Goal: Transaction & Acquisition: Purchase product/service

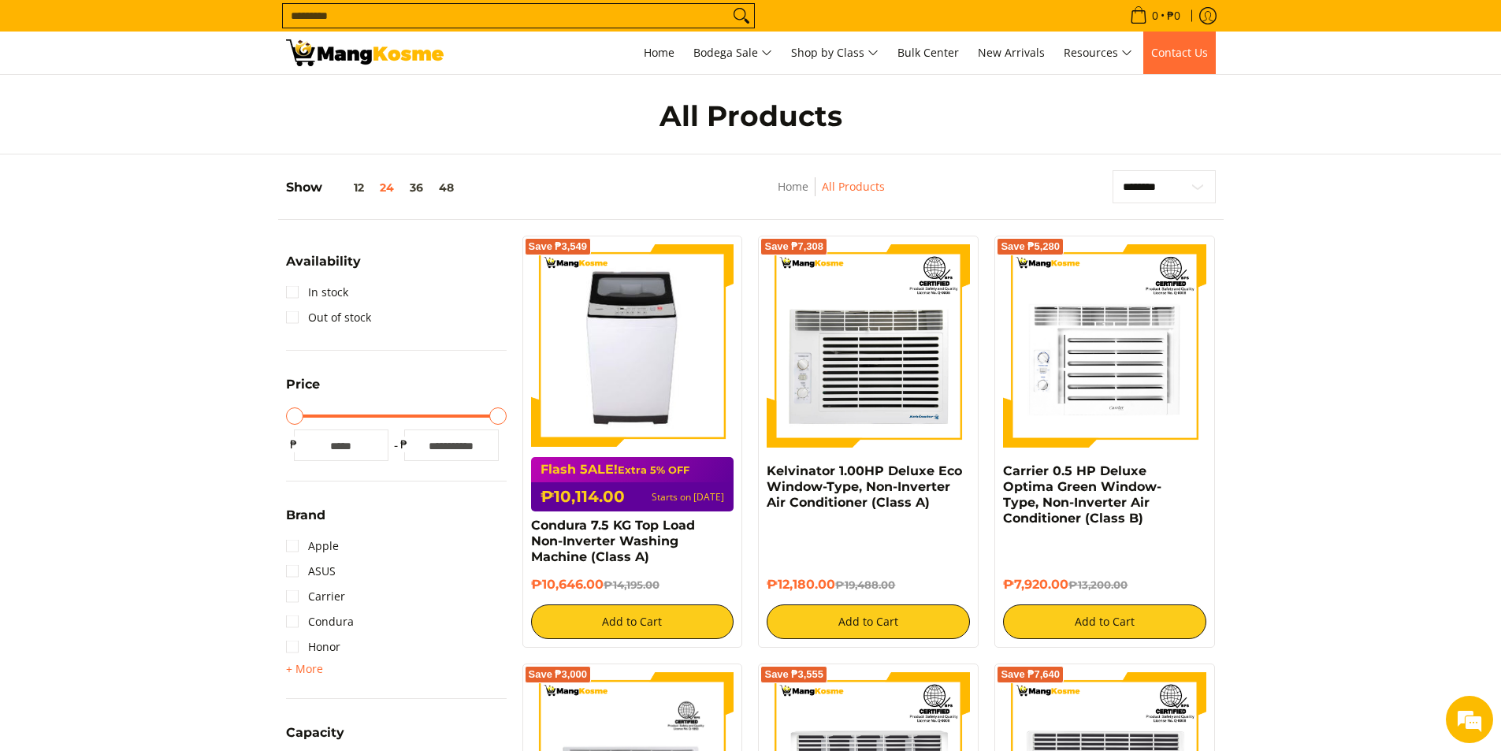
click at [1172, 53] on span "Contact Us" at bounding box center [1179, 52] width 57 height 15
click at [1194, 54] on span "Contact Us" at bounding box center [1179, 52] width 57 height 15
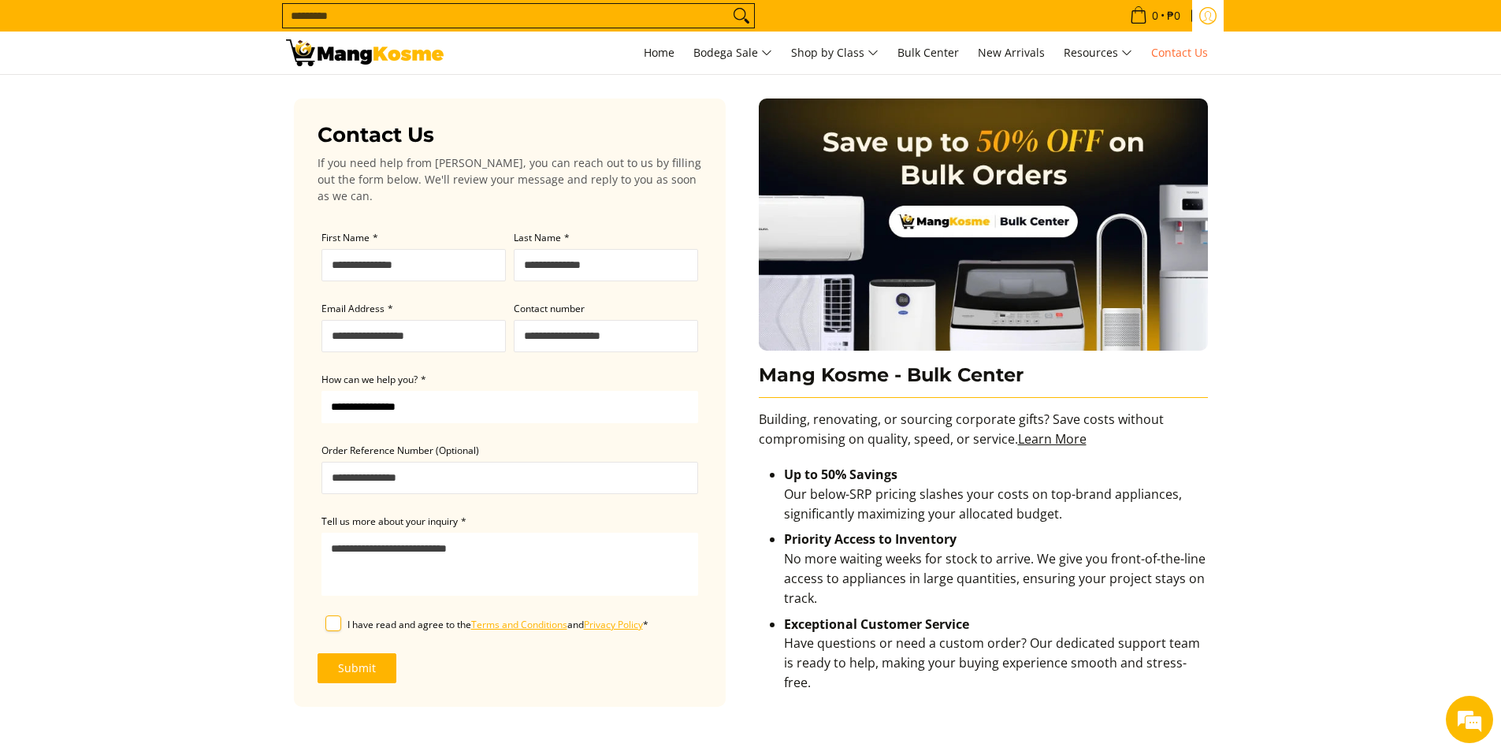
click at [1204, 20] on icon "Log in" at bounding box center [1208, 17] width 12 height 10
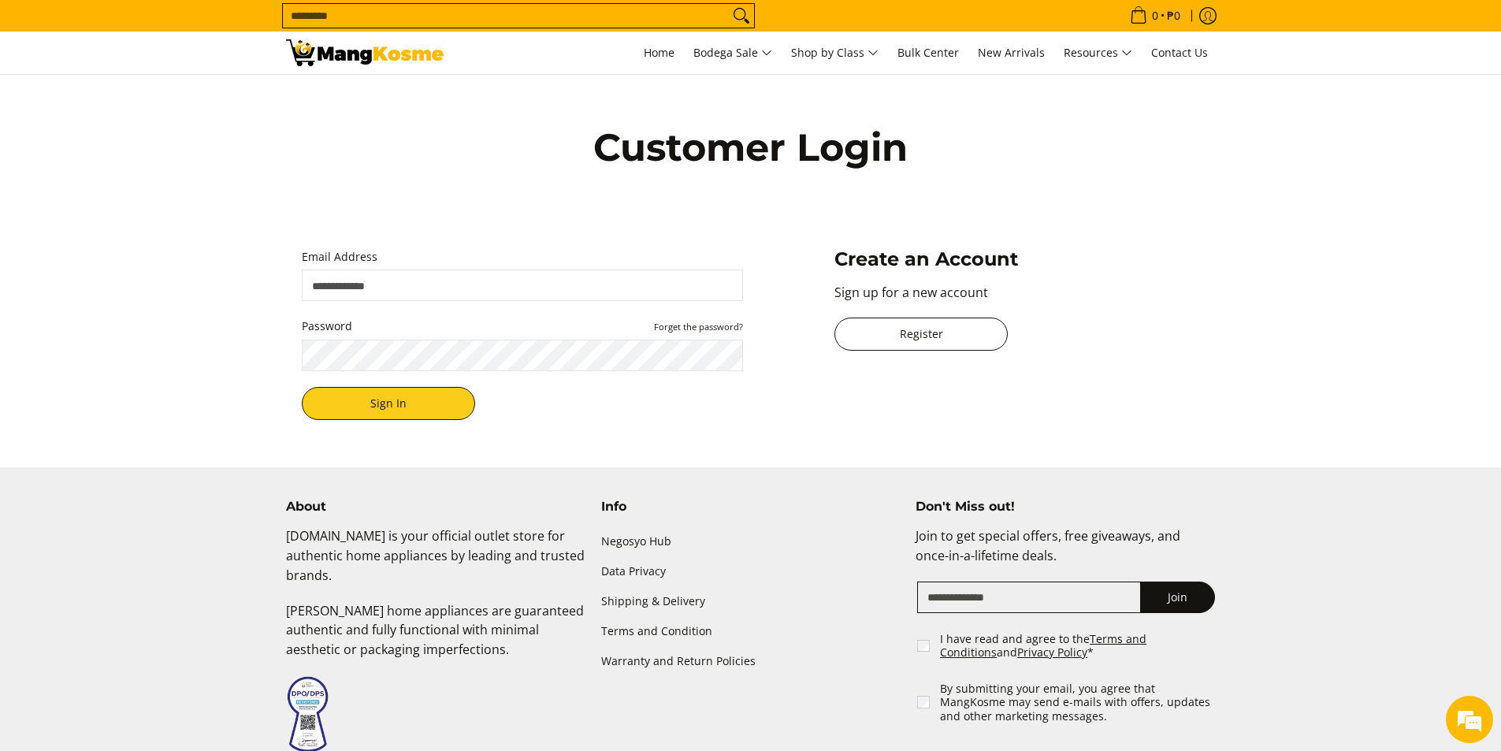
click at [949, 331] on link "Register" at bounding box center [920, 334] width 173 height 33
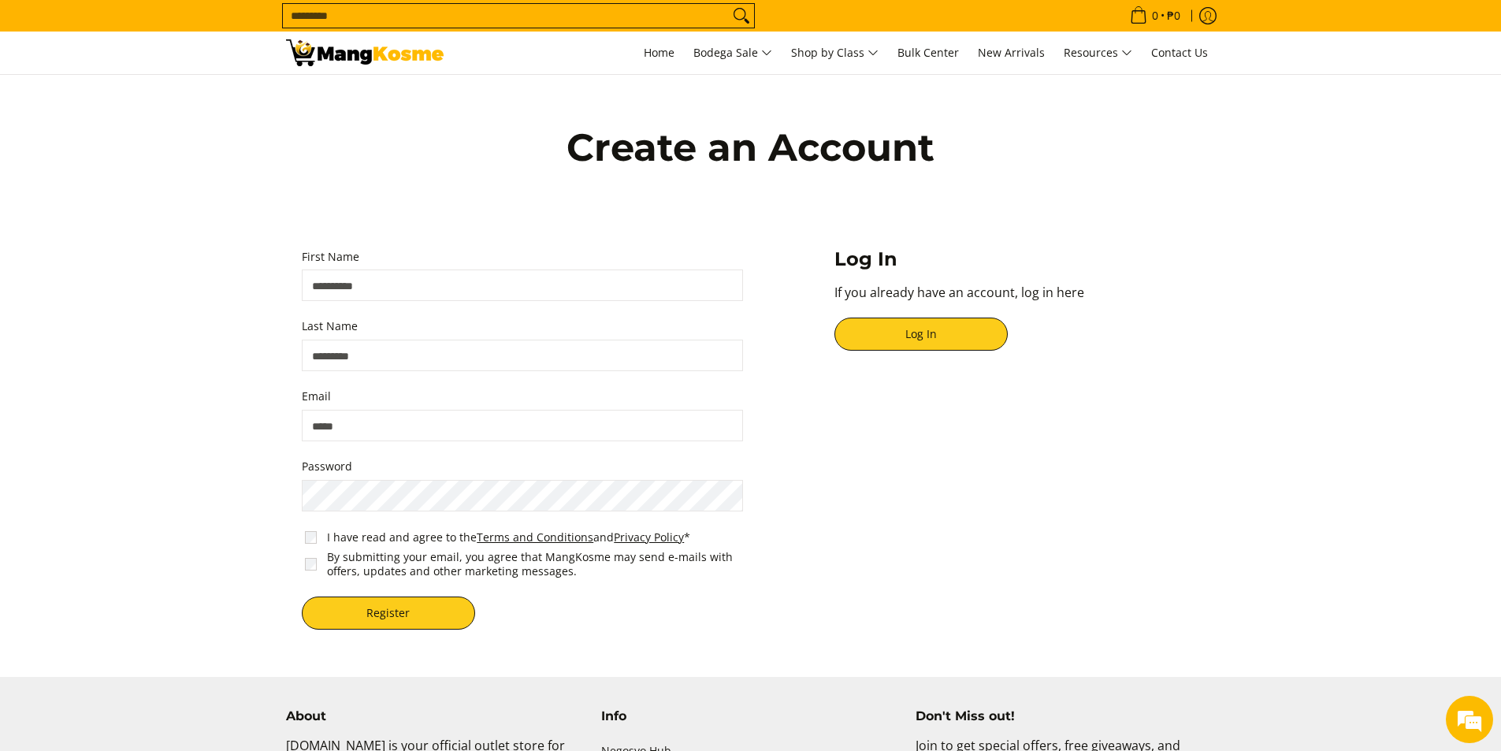
click at [421, 280] on input "First Name" at bounding box center [522, 285] width 441 height 32
type input "*****"
click at [378, 355] on input "Last Name" at bounding box center [522, 356] width 441 height 32
type input "********"
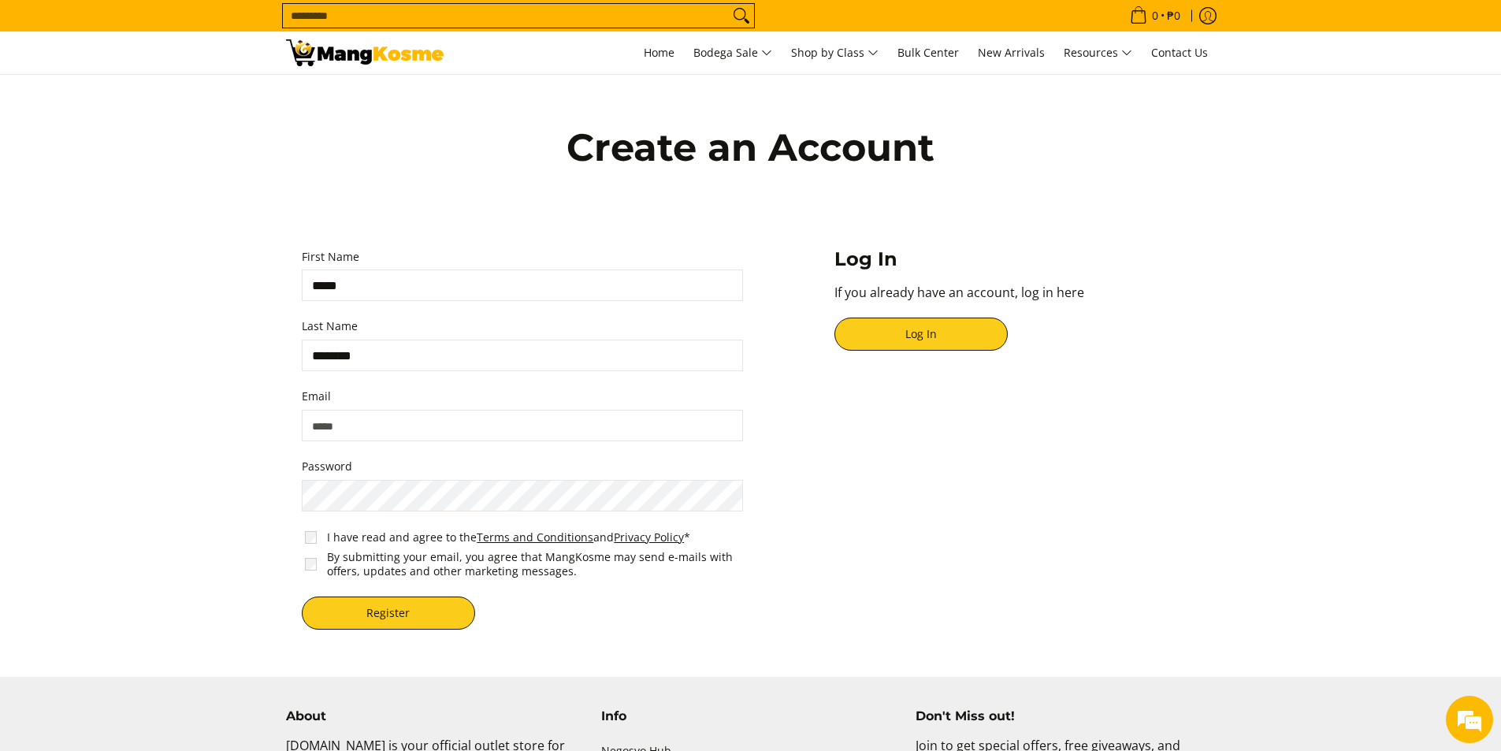
click at [366, 425] on input "Email" at bounding box center [522, 426] width 441 height 32
type input "*"
type input "**********"
click at [318, 563] on span "By submitting your email, you agree that MangKosme may send e-mails with offers…" at bounding box center [526, 564] width 448 height 34
click at [354, 607] on button "Register" at bounding box center [388, 612] width 173 height 33
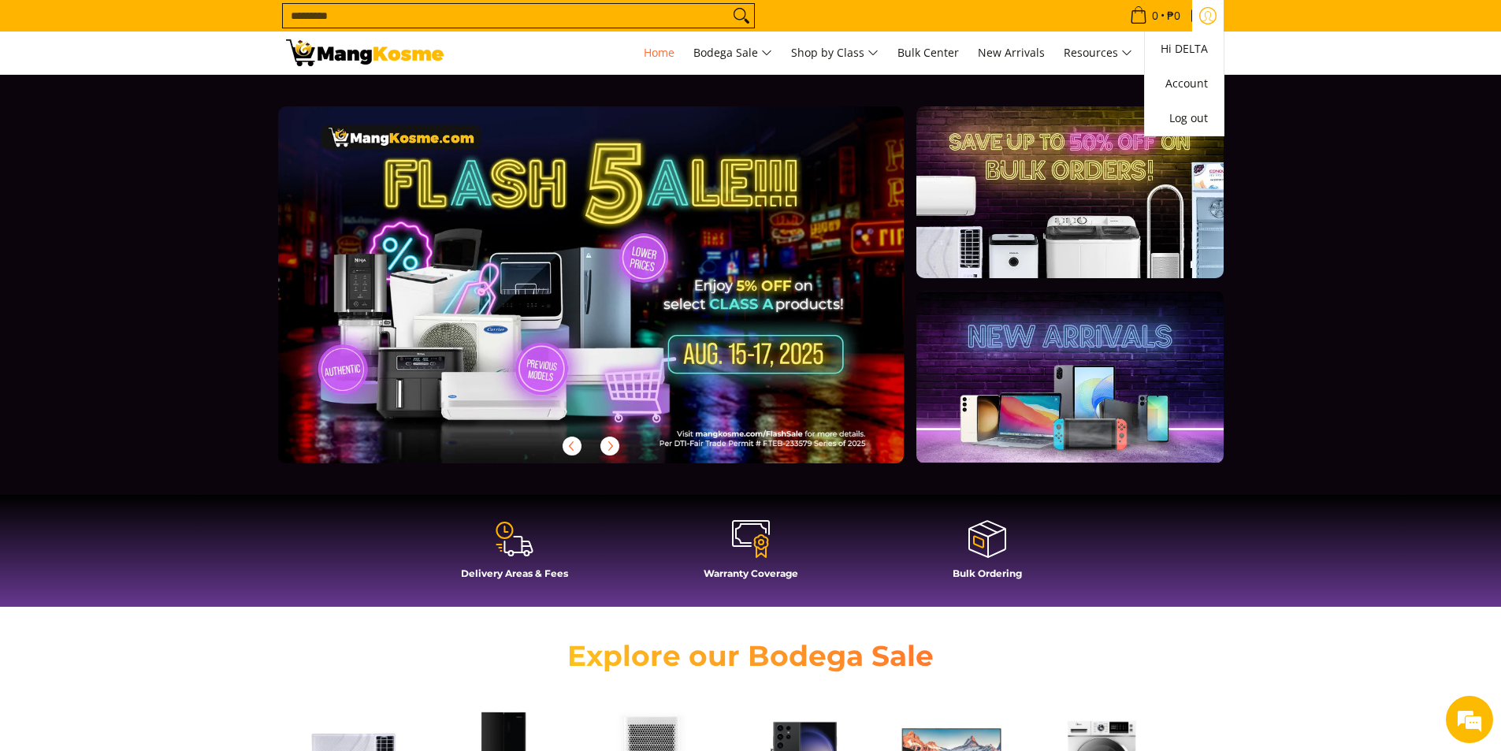
click at [1206, 6] on link "Account" at bounding box center [1208, 16] width 32 height 32
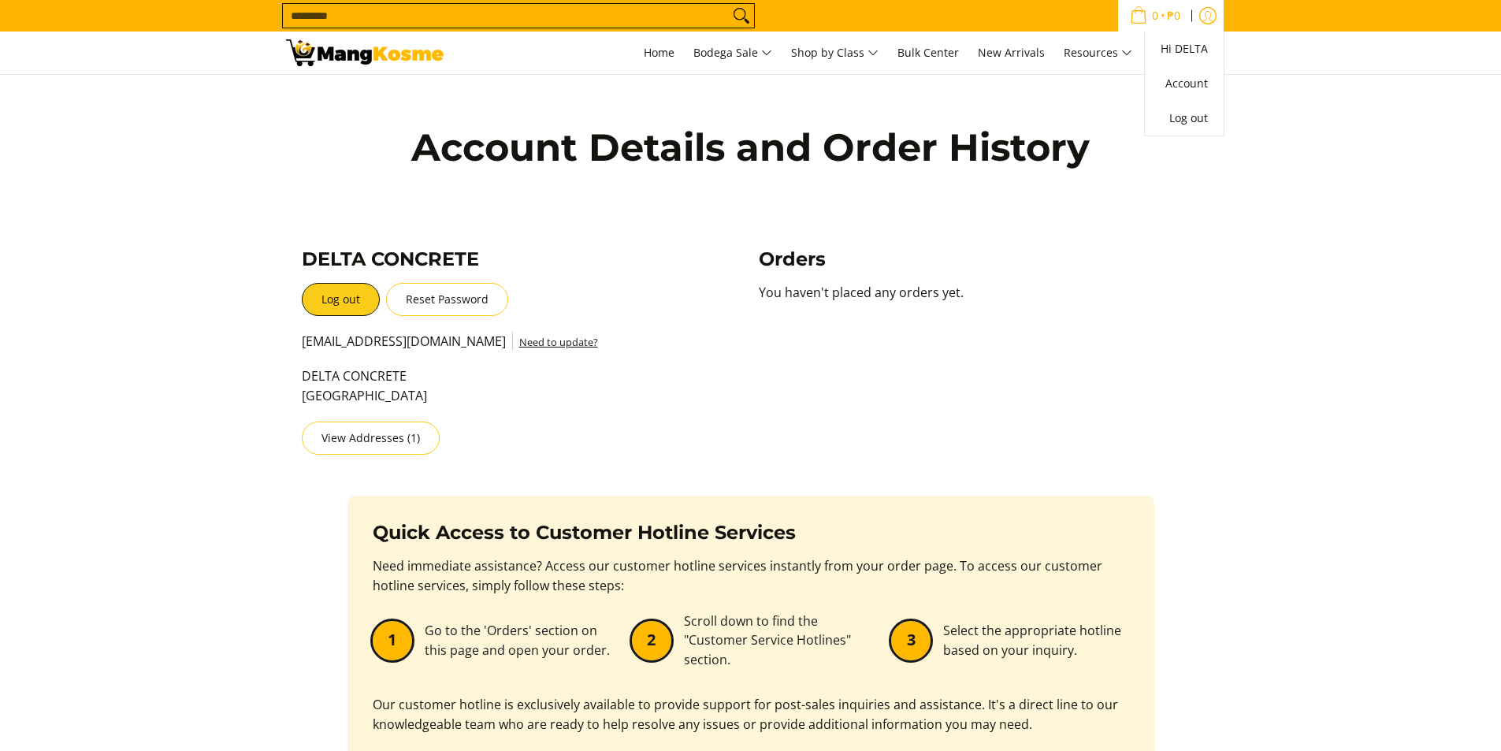
click at [1207, 19] on icon "Account" at bounding box center [1207, 15] width 17 height 17
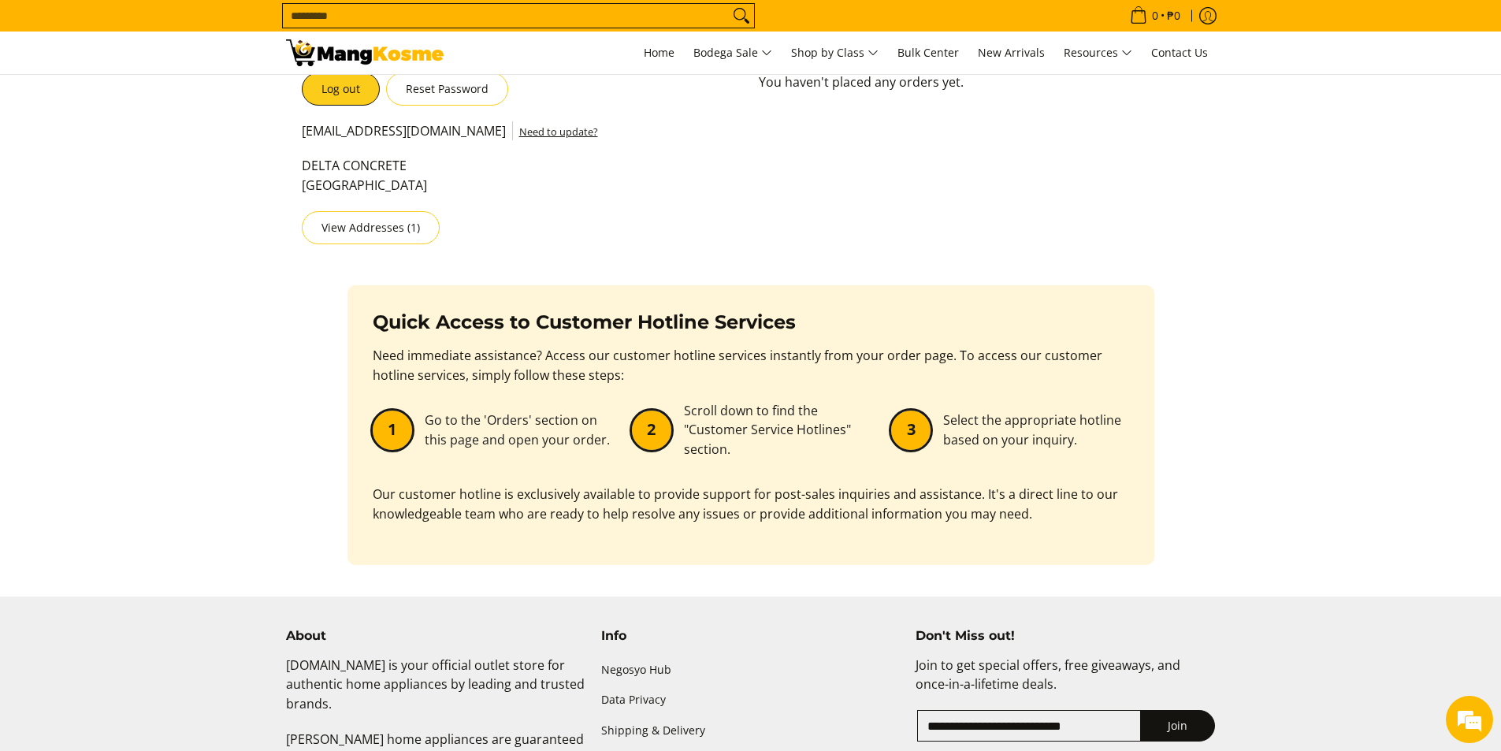
scroll to position [183, 0]
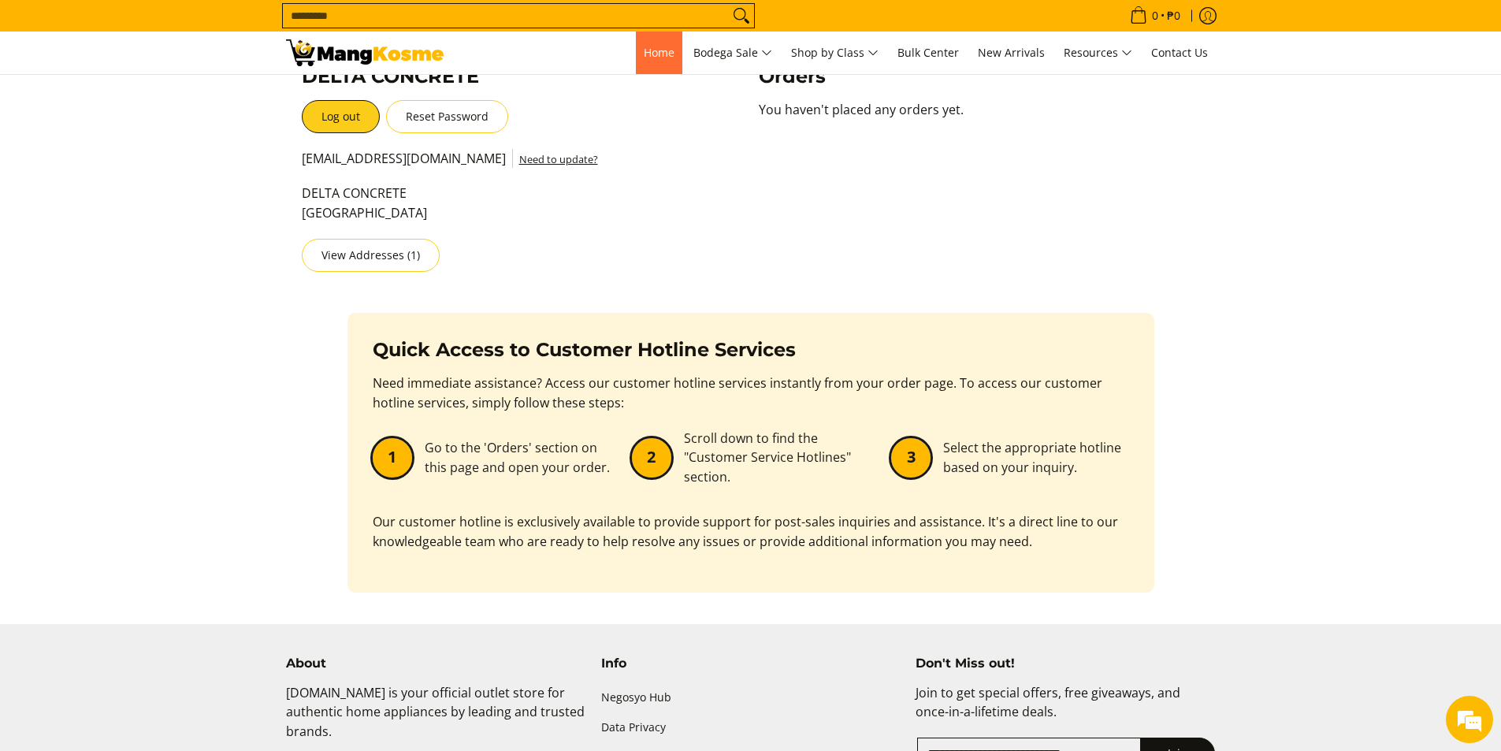
click at [662, 51] on span "Home" at bounding box center [659, 52] width 31 height 15
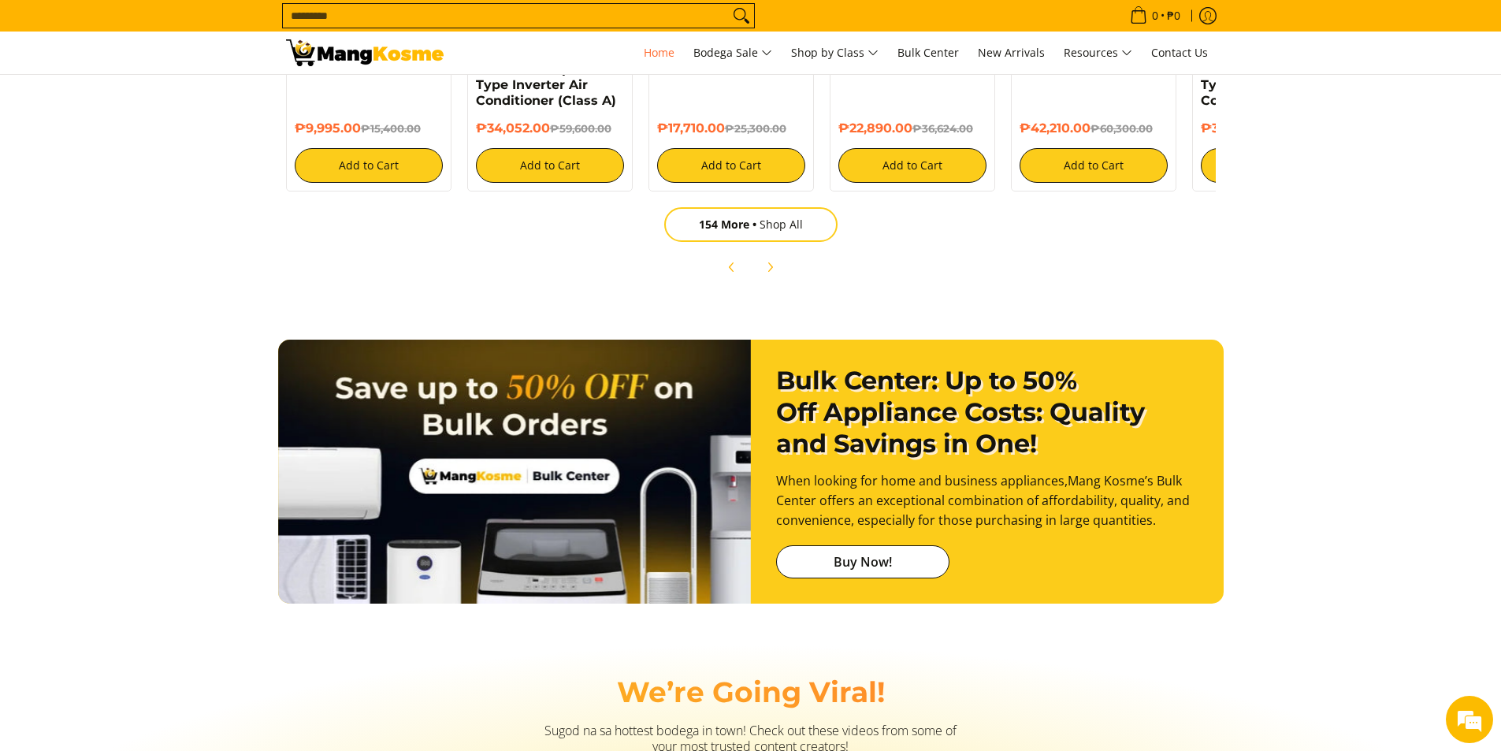
scroll to position [0, 1253]
click at [295, 675] on h2 "We’re Going Viral!" at bounding box center [751, 691] width 930 height 35
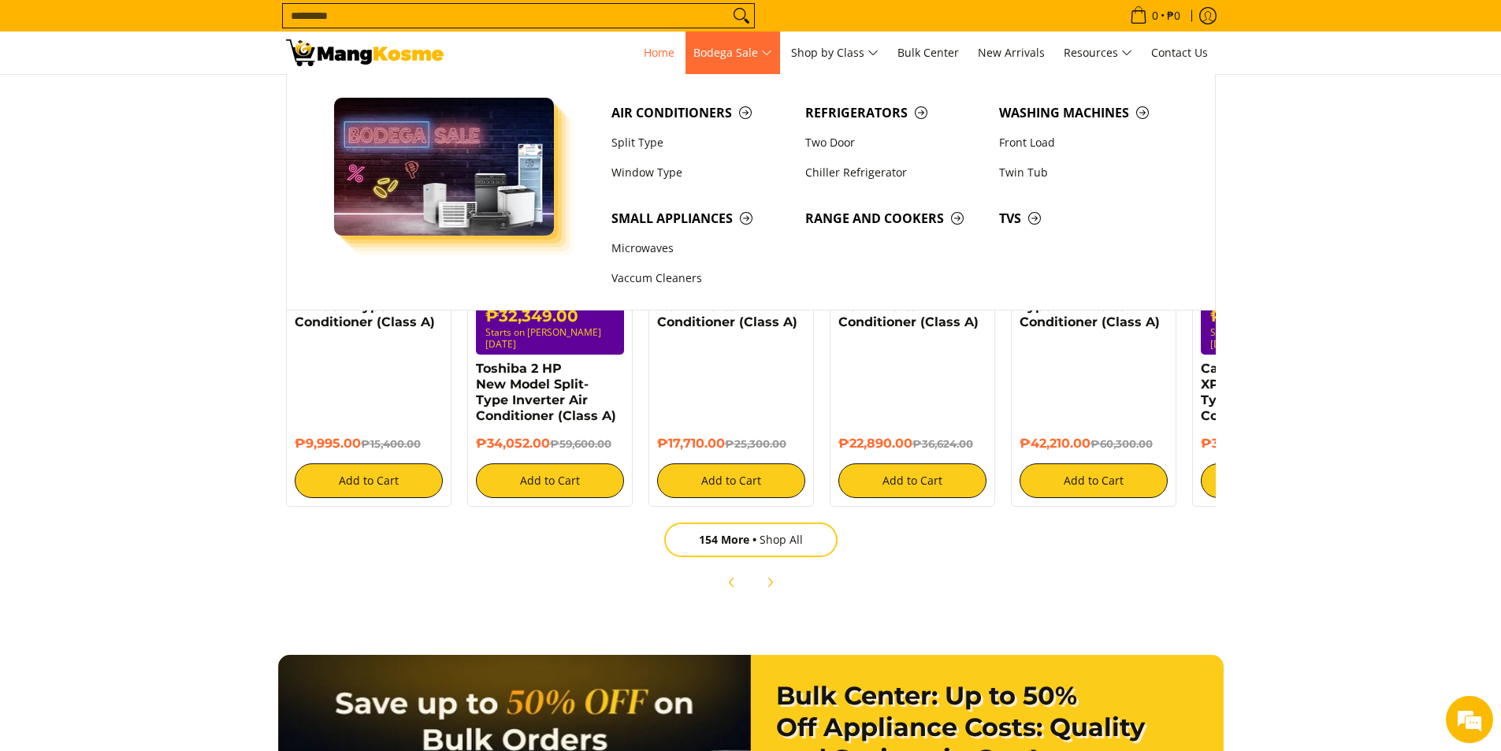
scroll to position [0, 1879]
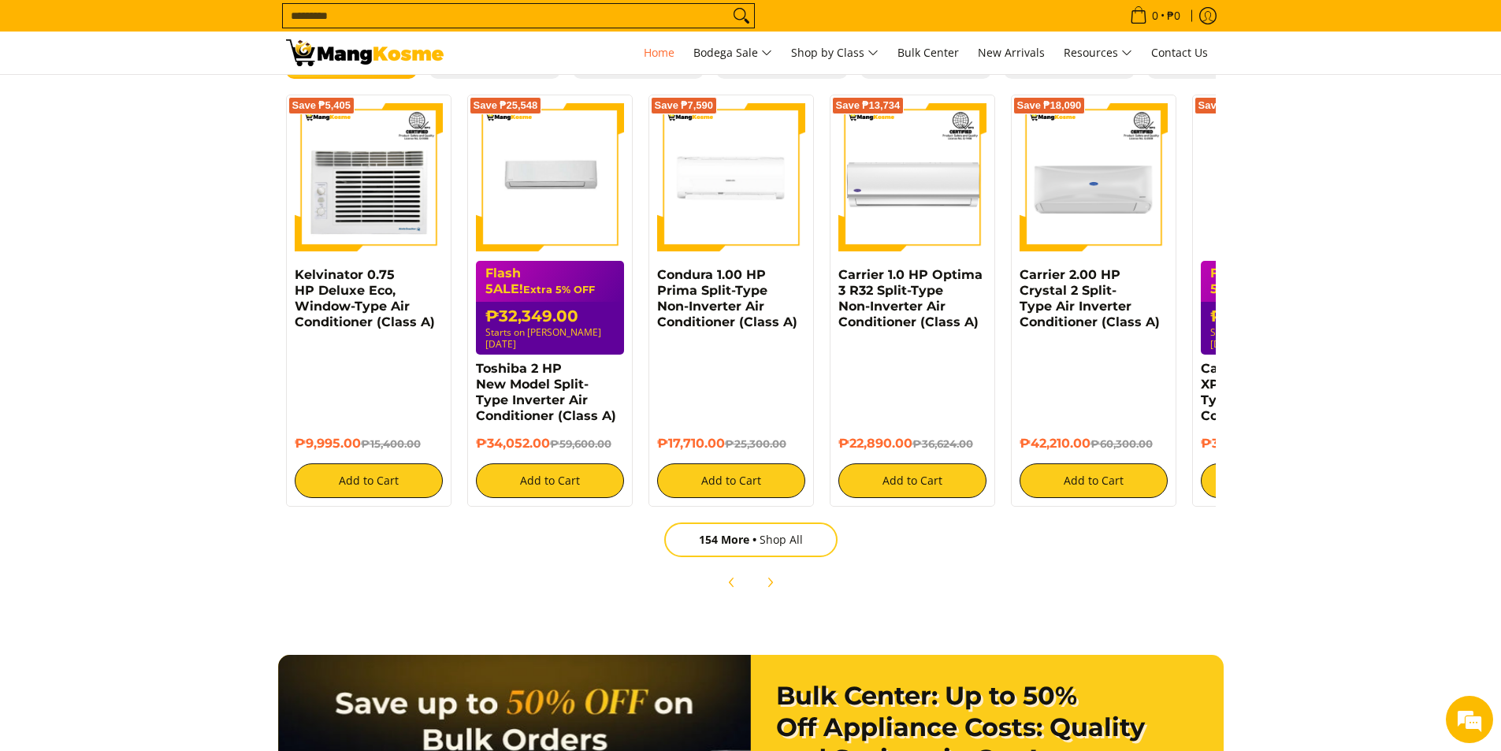
click at [548, 17] on input "Search..." at bounding box center [506, 16] width 446 height 24
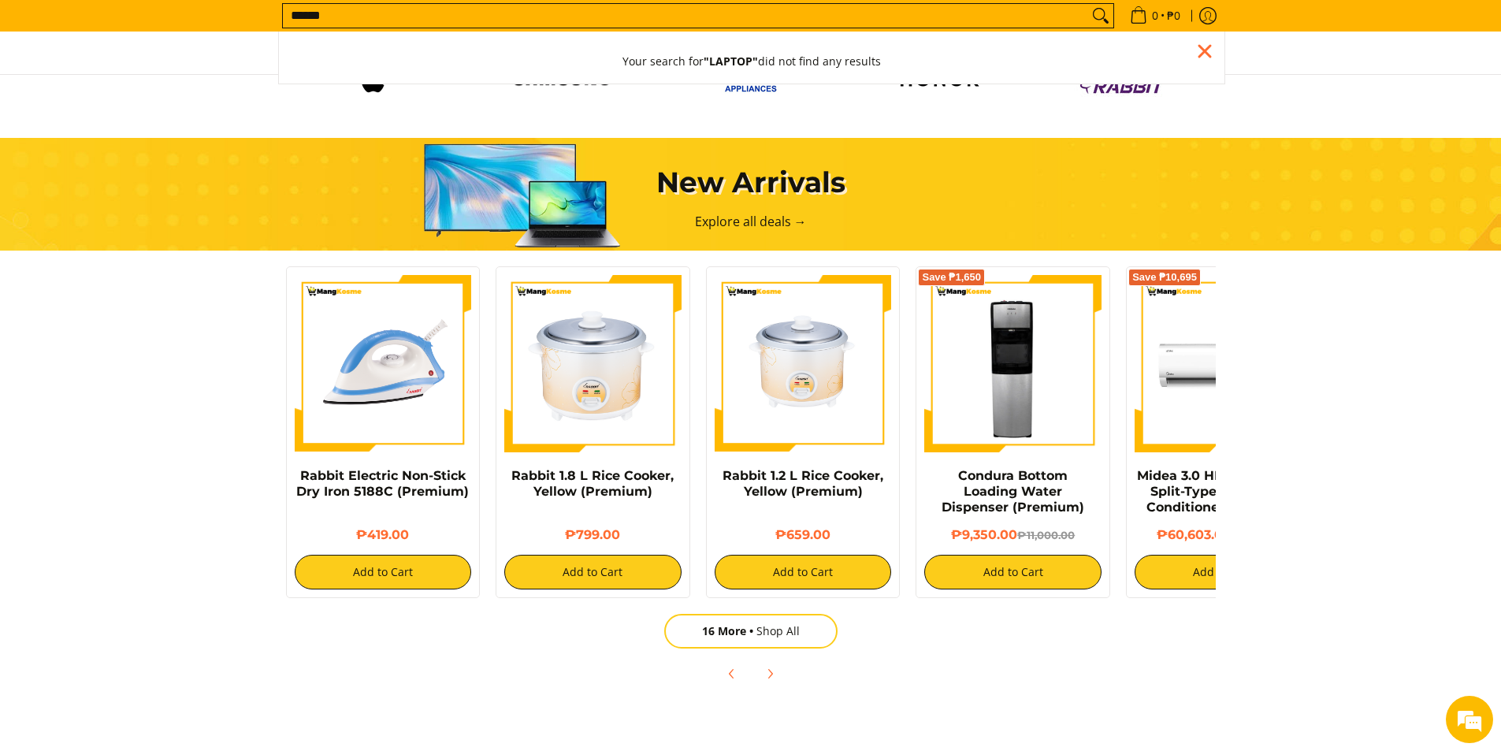
scroll to position [0, 0]
type input "******"
click at [1088, 4] on button "Search" at bounding box center [1100, 16] width 25 height 24
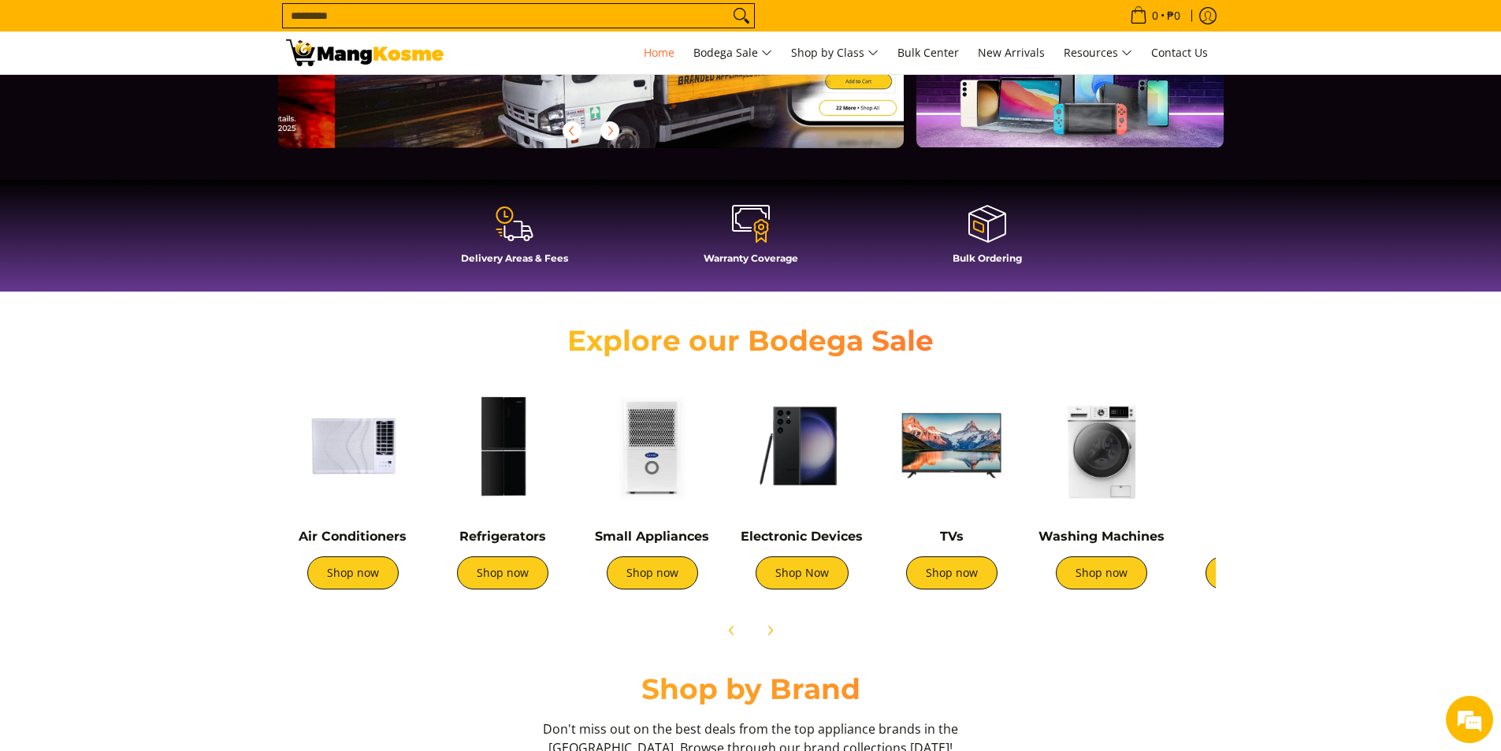
scroll to position [0, 626]
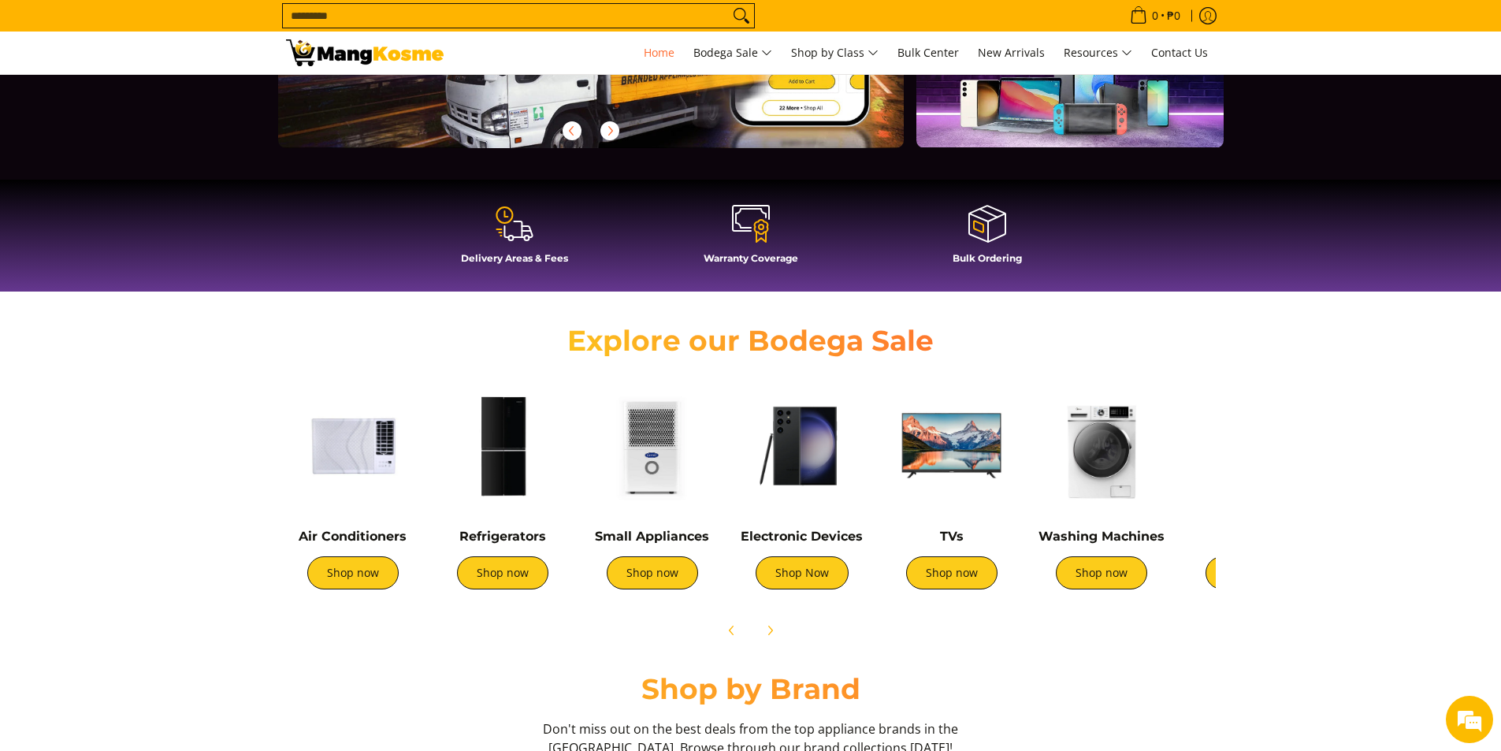
click at [371, 448] on img at bounding box center [353, 446] width 134 height 134
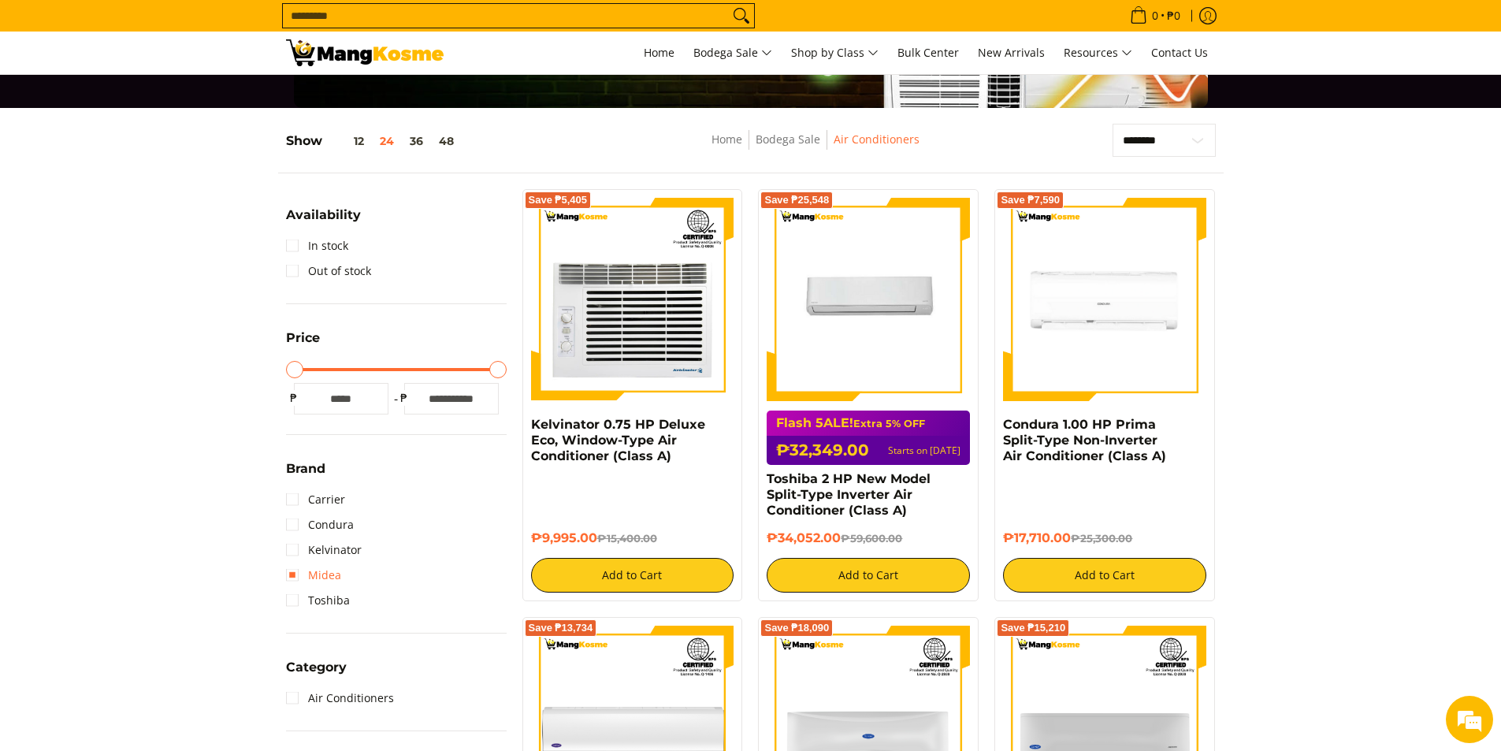
click at [325, 573] on link "Midea" at bounding box center [313, 575] width 55 height 25
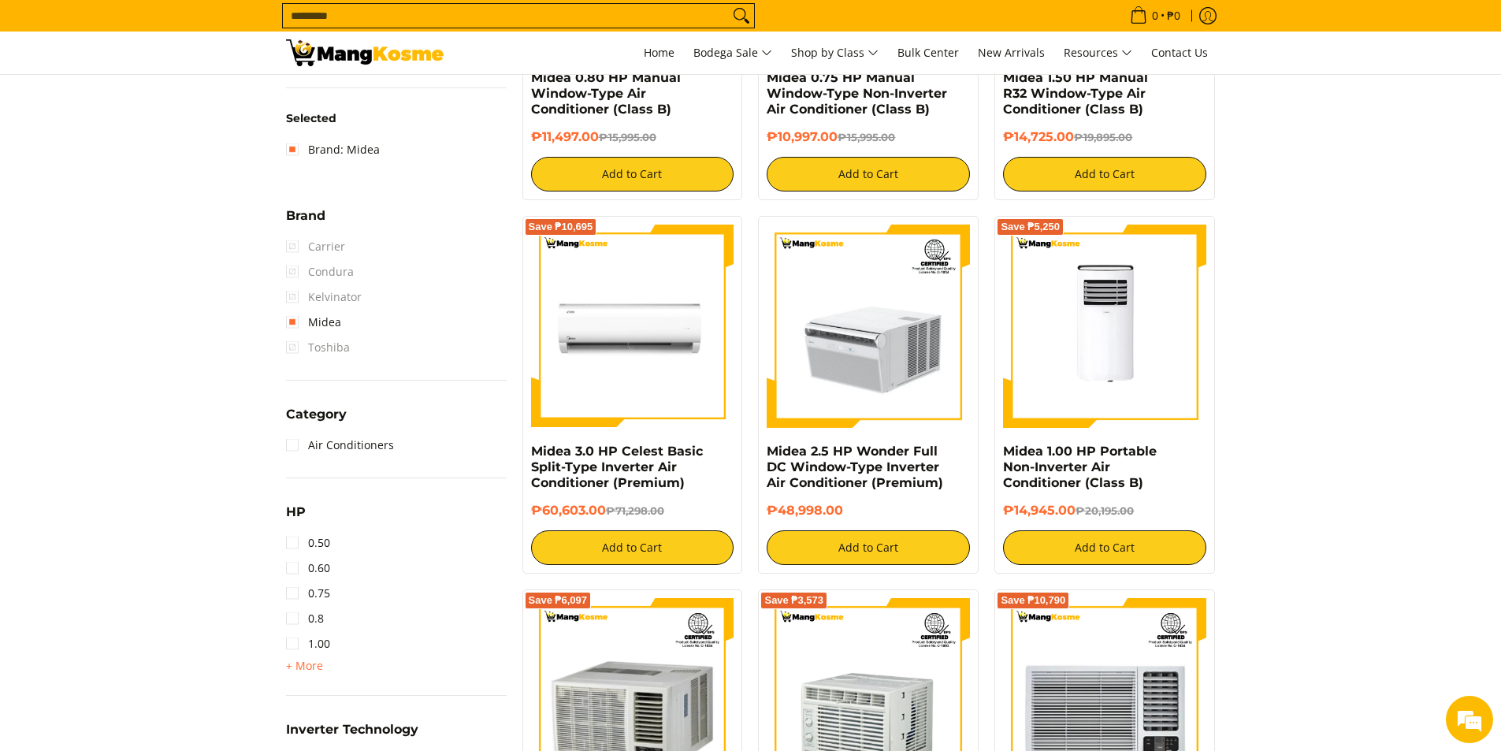
scroll to position [600, 0]
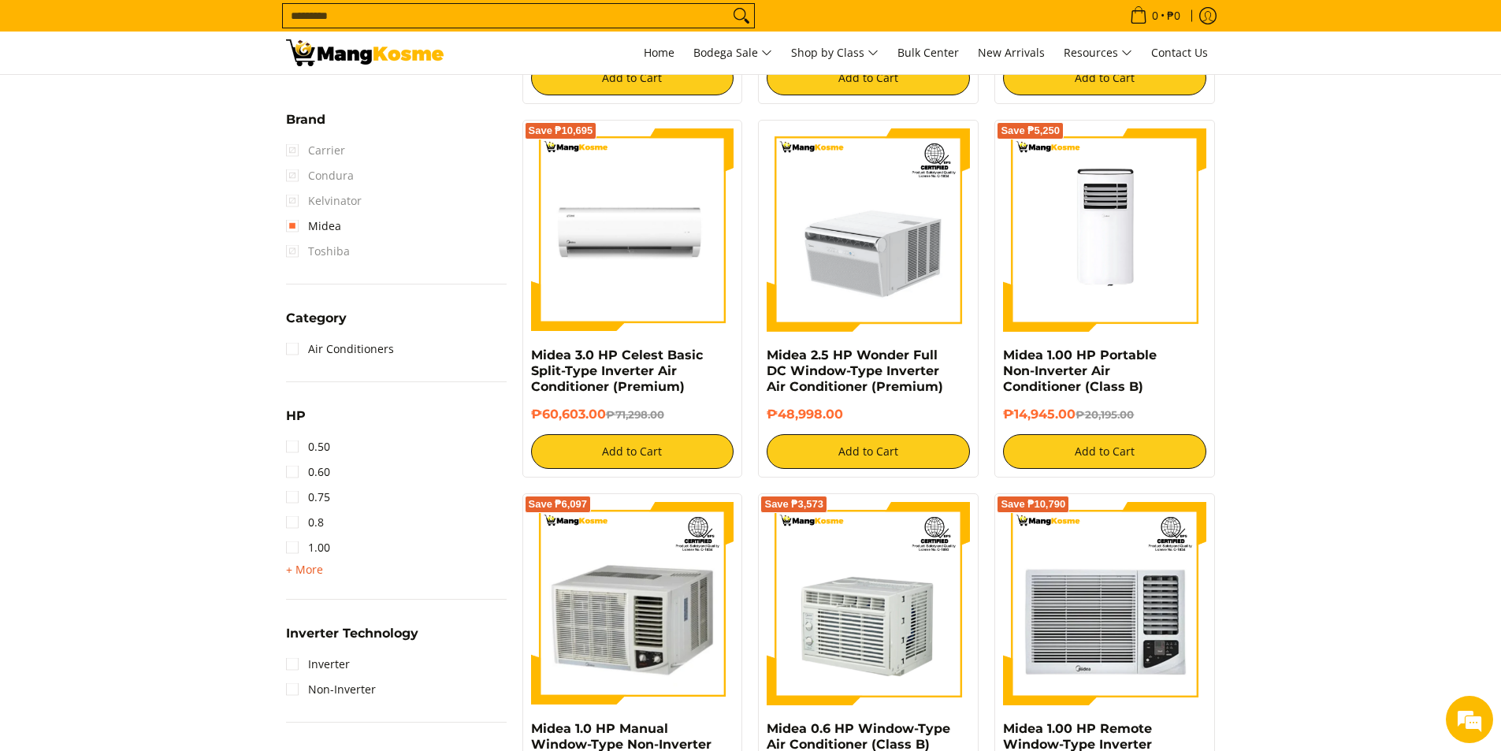
click at [313, 565] on span "+ More" at bounding box center [304, 569] width 37 height 13
click at [299, 569] on link "1.50" at bounding box center [308, 572] width 44 height 25
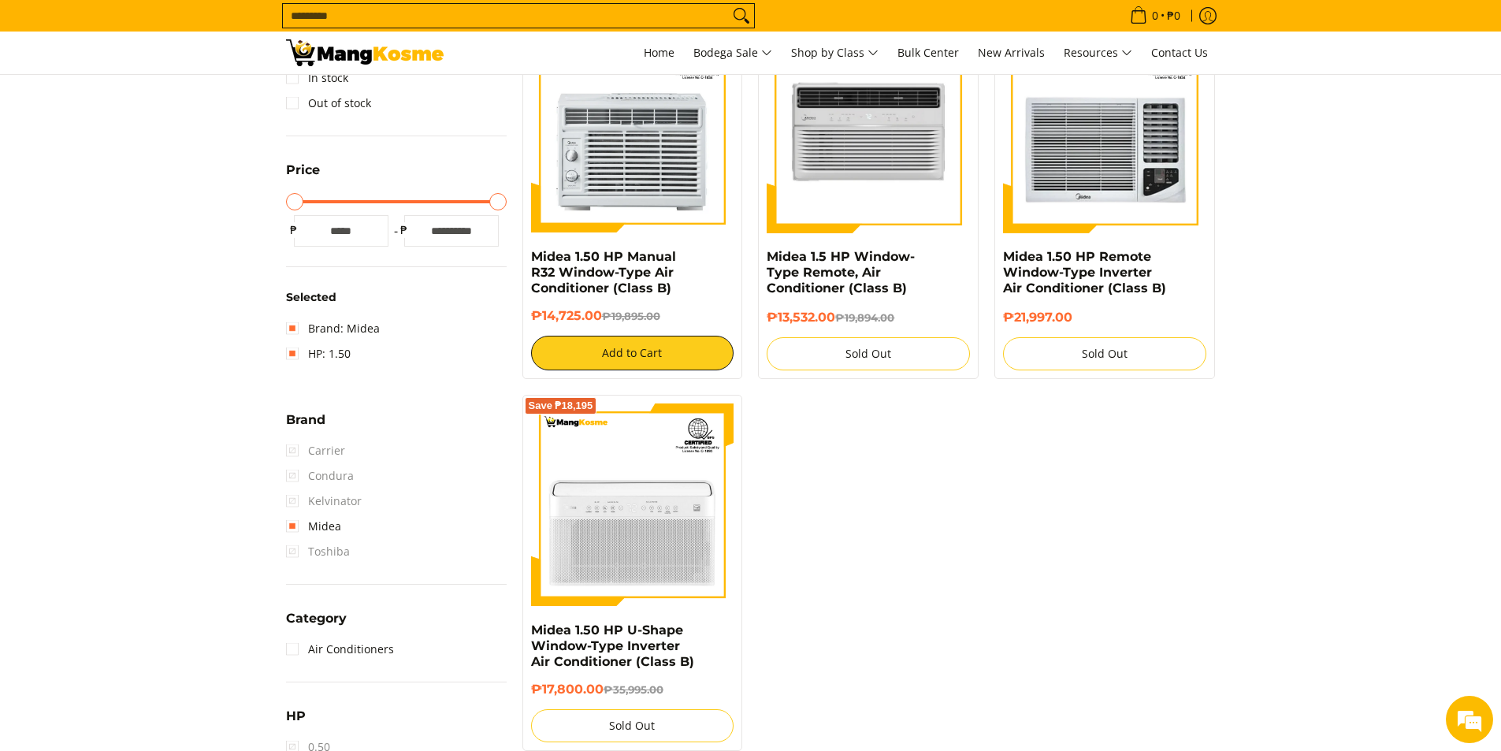
scroll to position [206, 0]
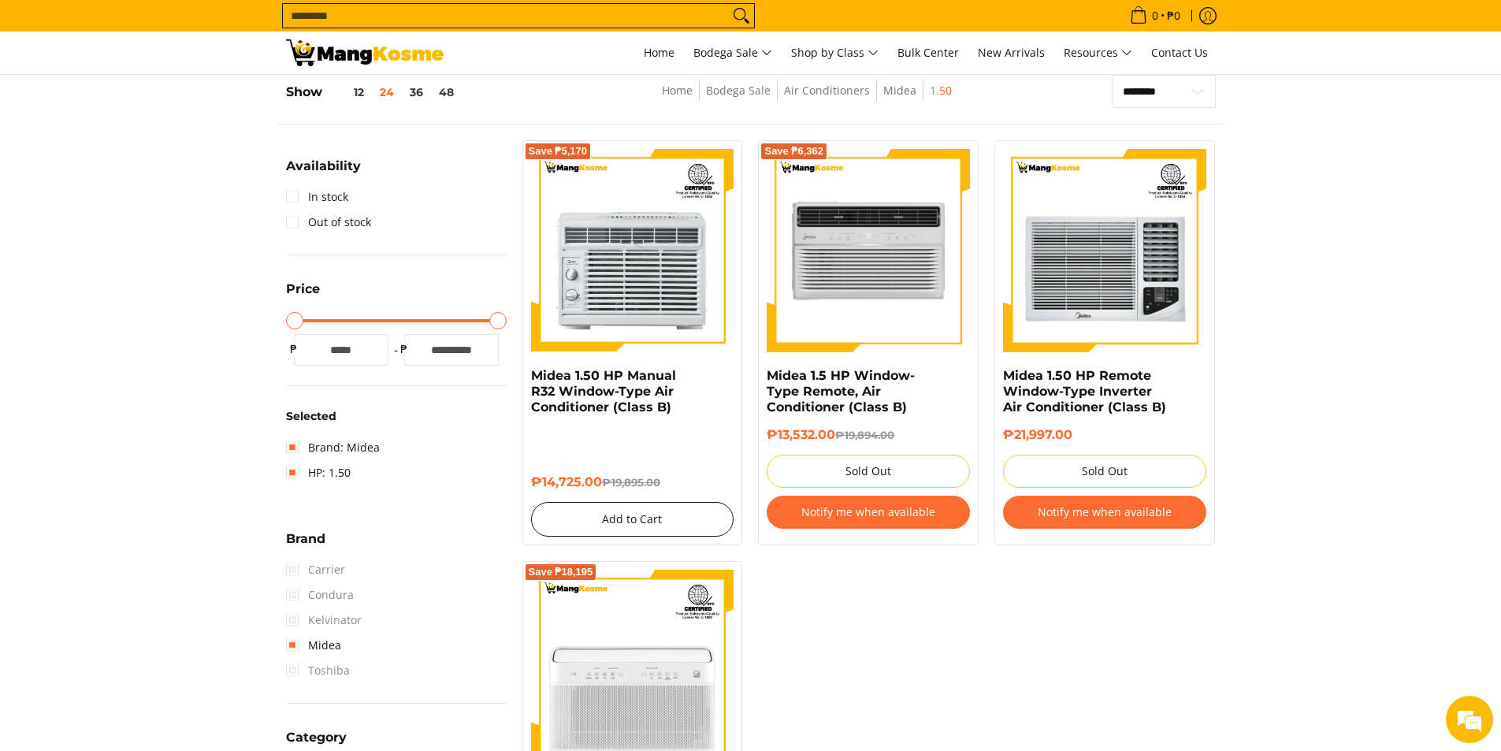
click at [667, 514] on button "Add to Cart" at bounding box center [632, 519] width 203 height 35
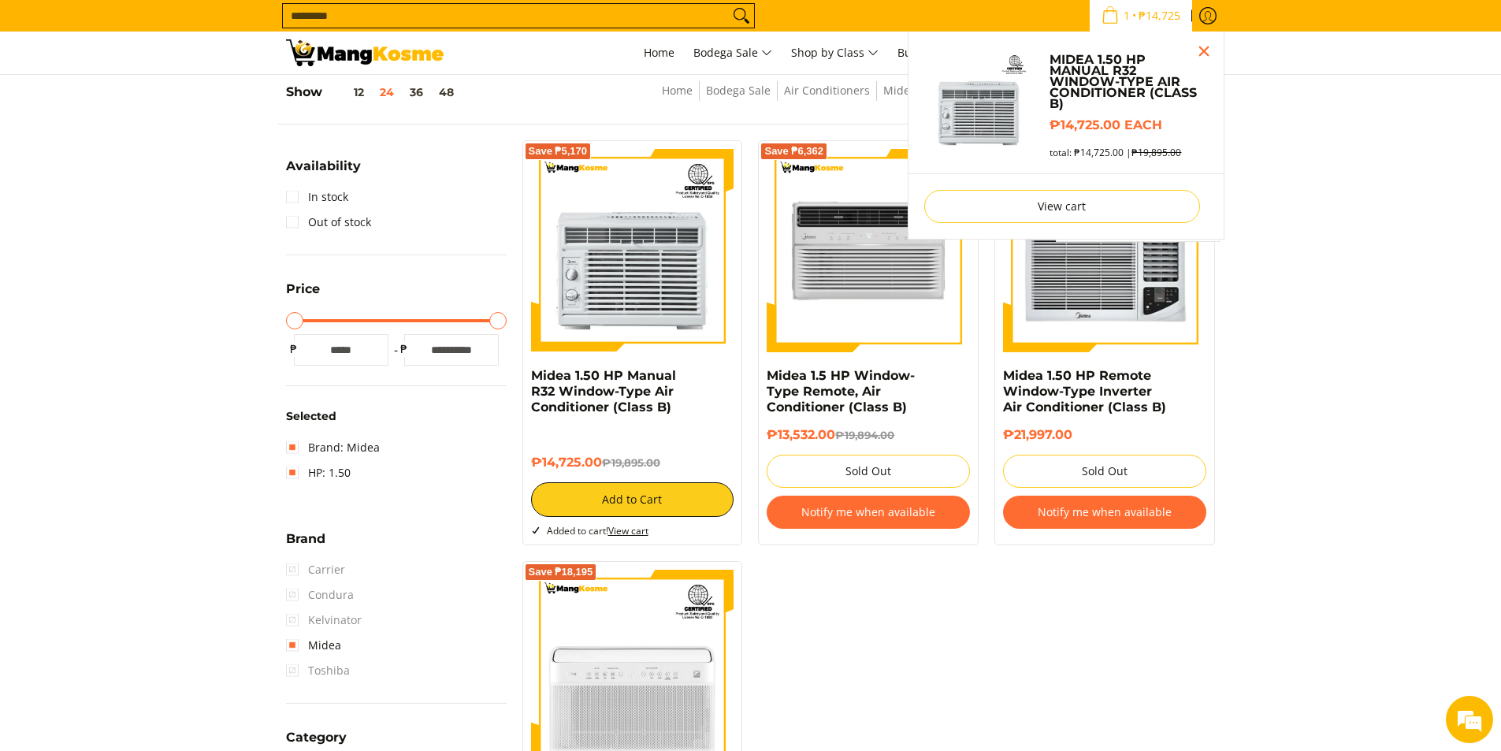
scroll to position [163, 0]
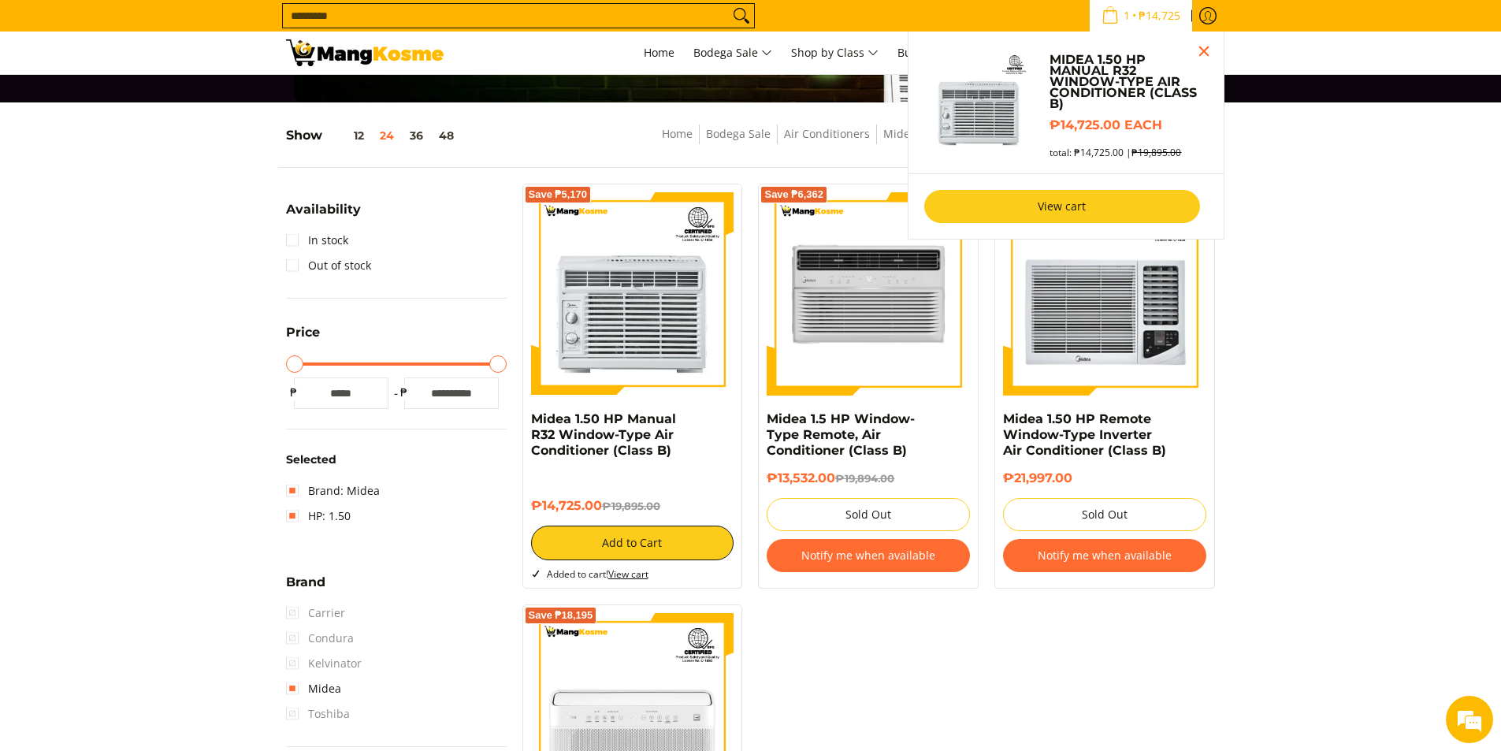
click at [1079, 200] on link "View cart" at bounding box center [1062, 206] width 276 height 33
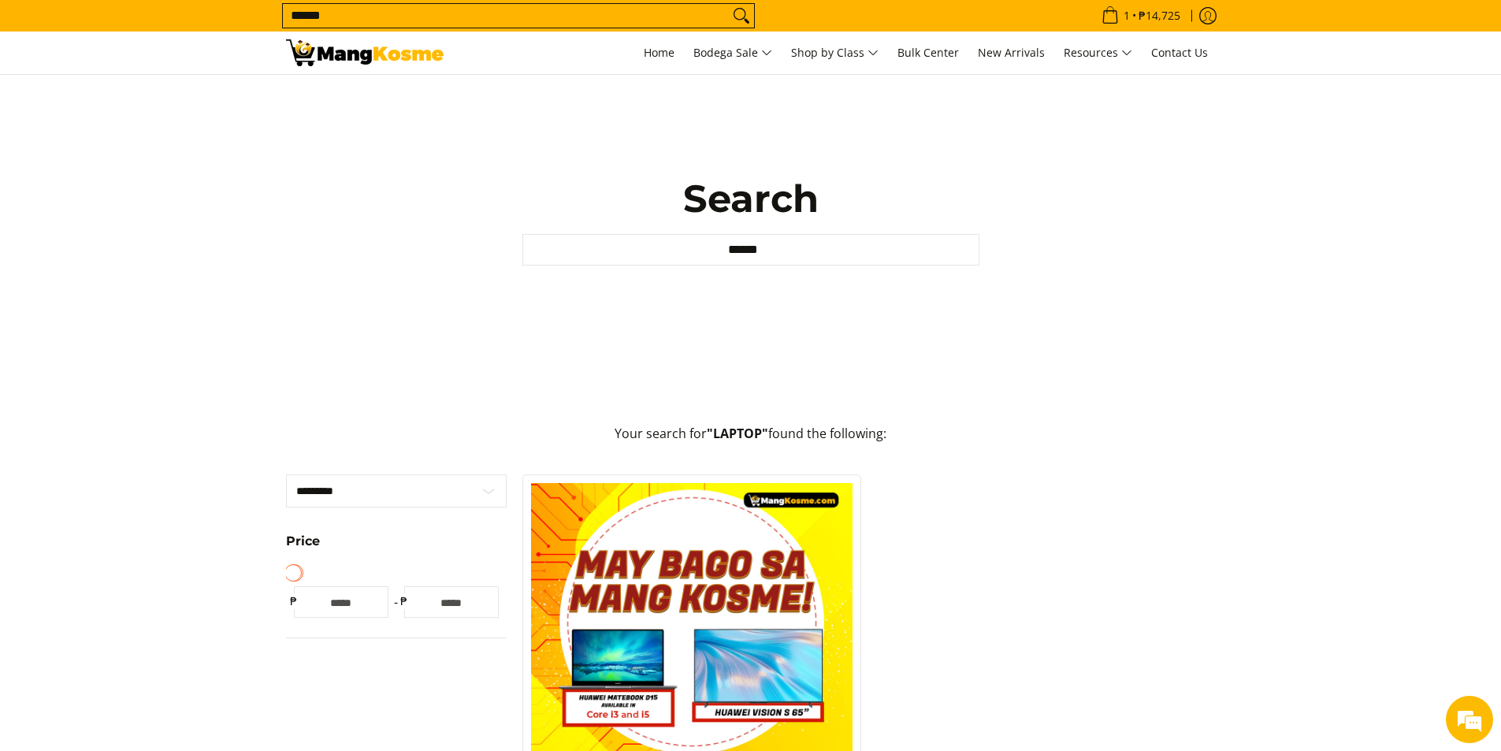
scroll to position [79, 0]
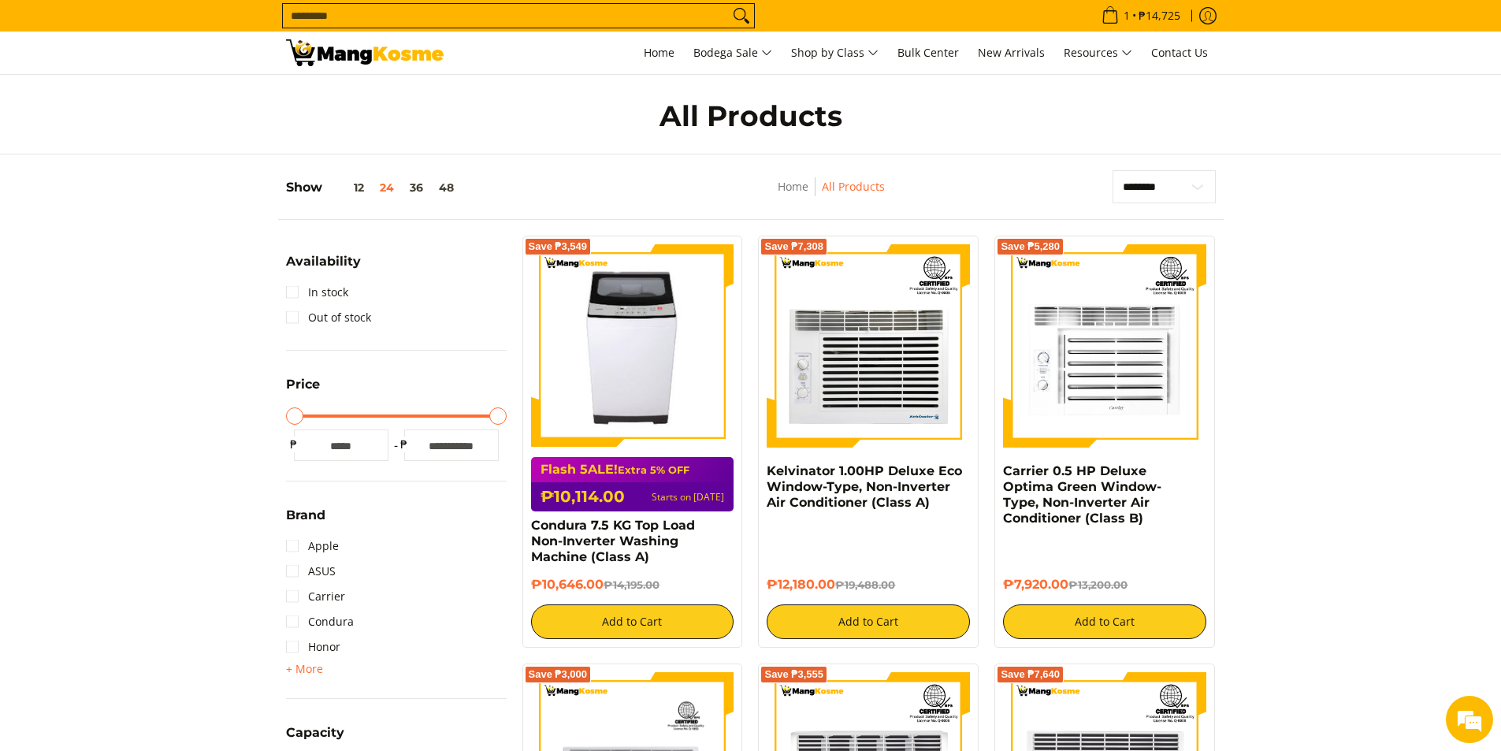
click at [704, 15] on input "Search..." at bounding box center [506, 16] width 446 height 24
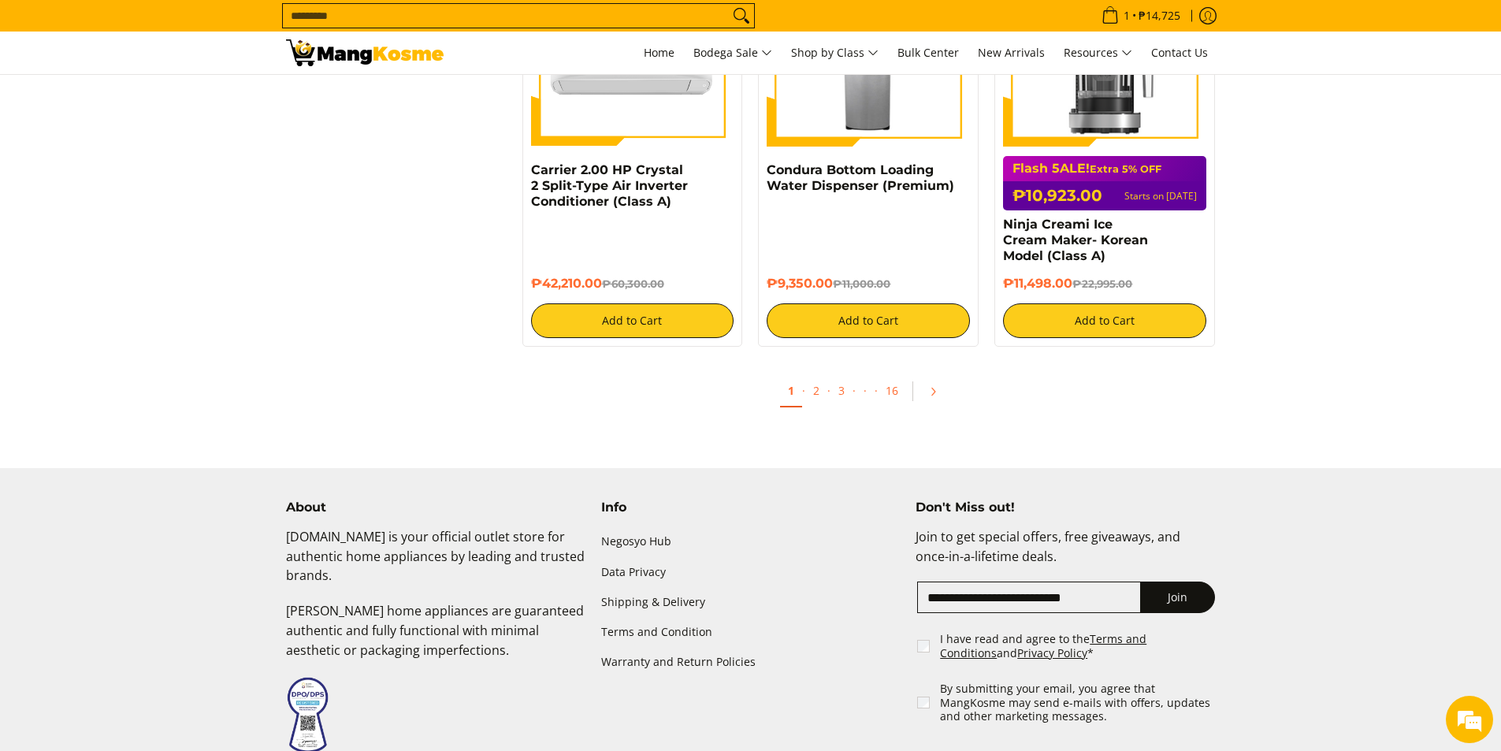
scroll to position [3055, 0]
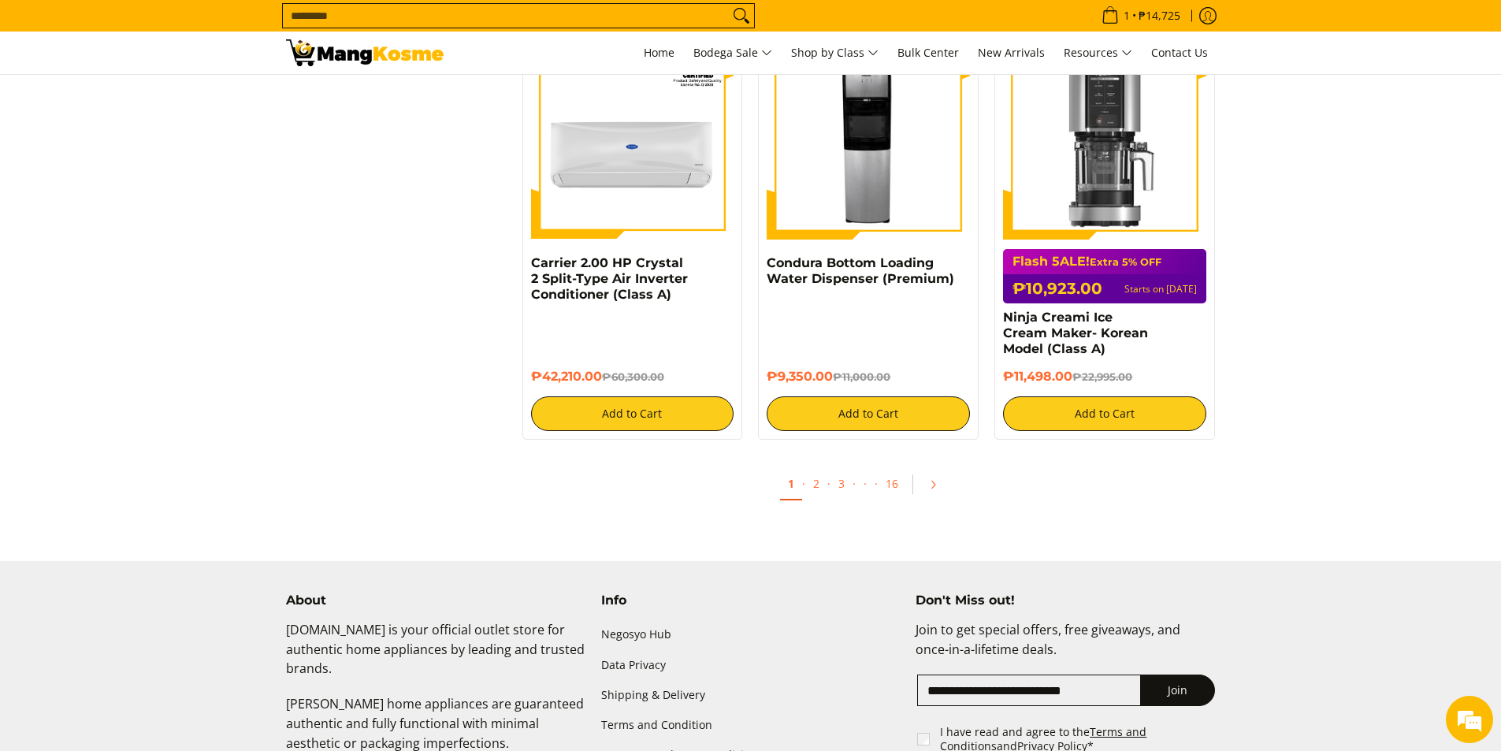
click at [432, 20] on input "Search..." at bounding box center [506, 16] width 446 height 24
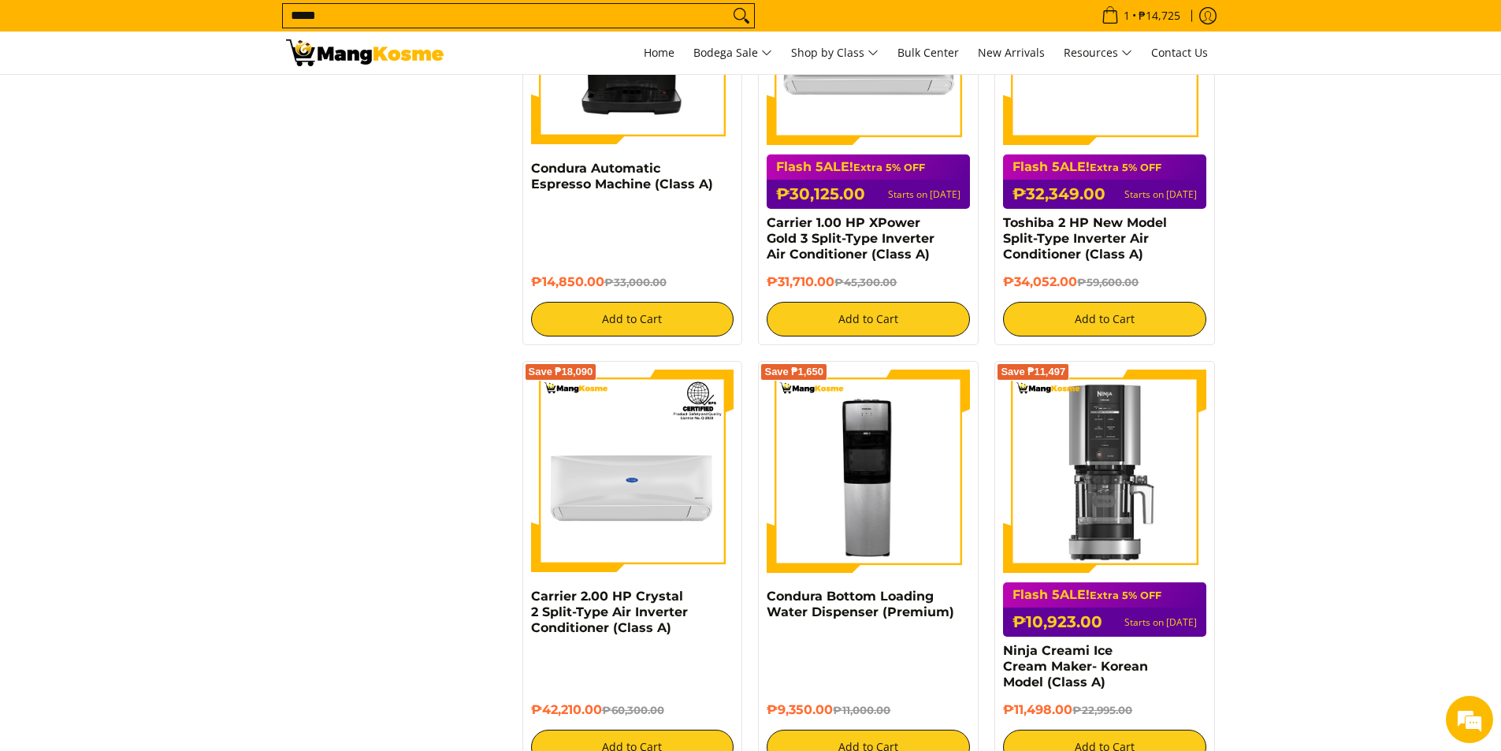
scroll to position [2721, 0]
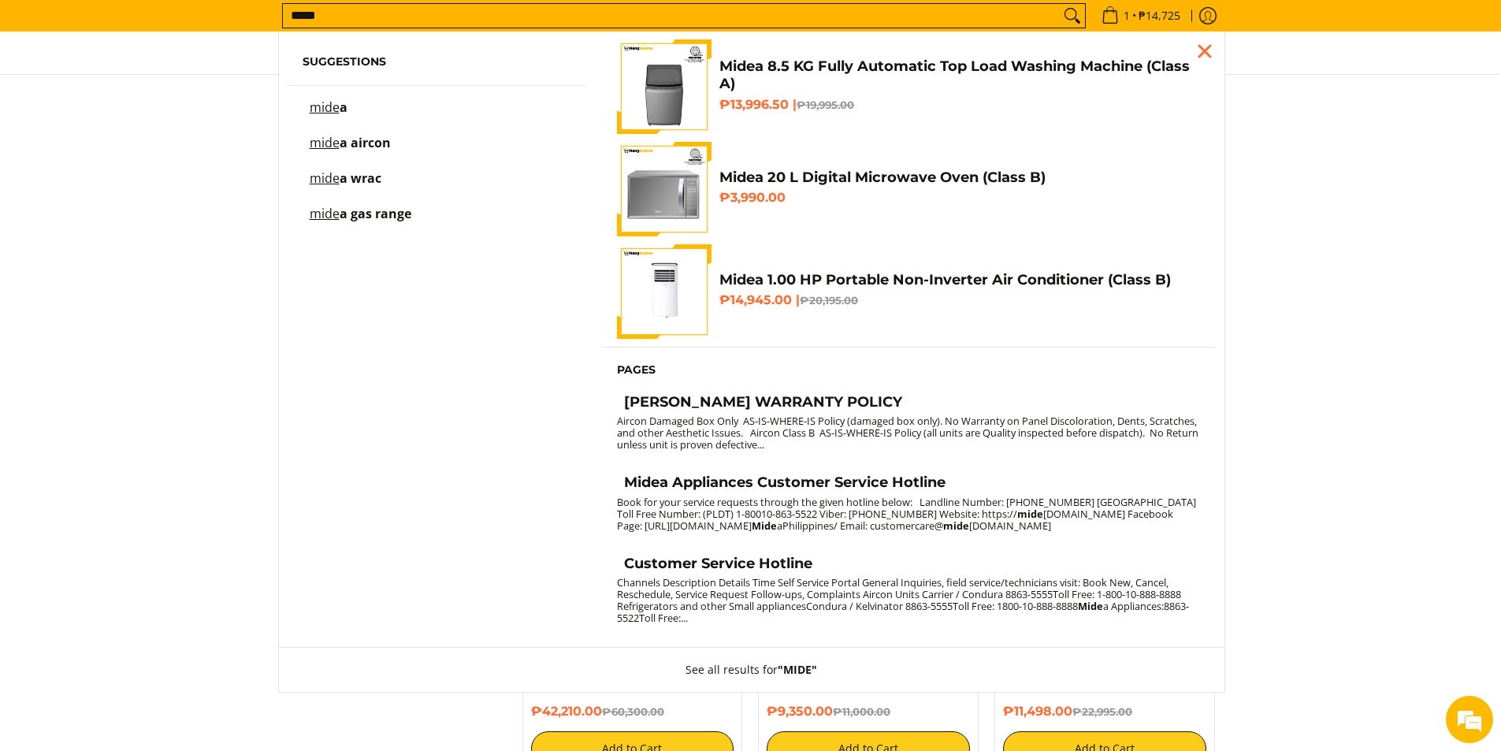
type input "*****"
click at [1060, 4] on button "Search" at bounding box center [1072, 16] width 25 height 24
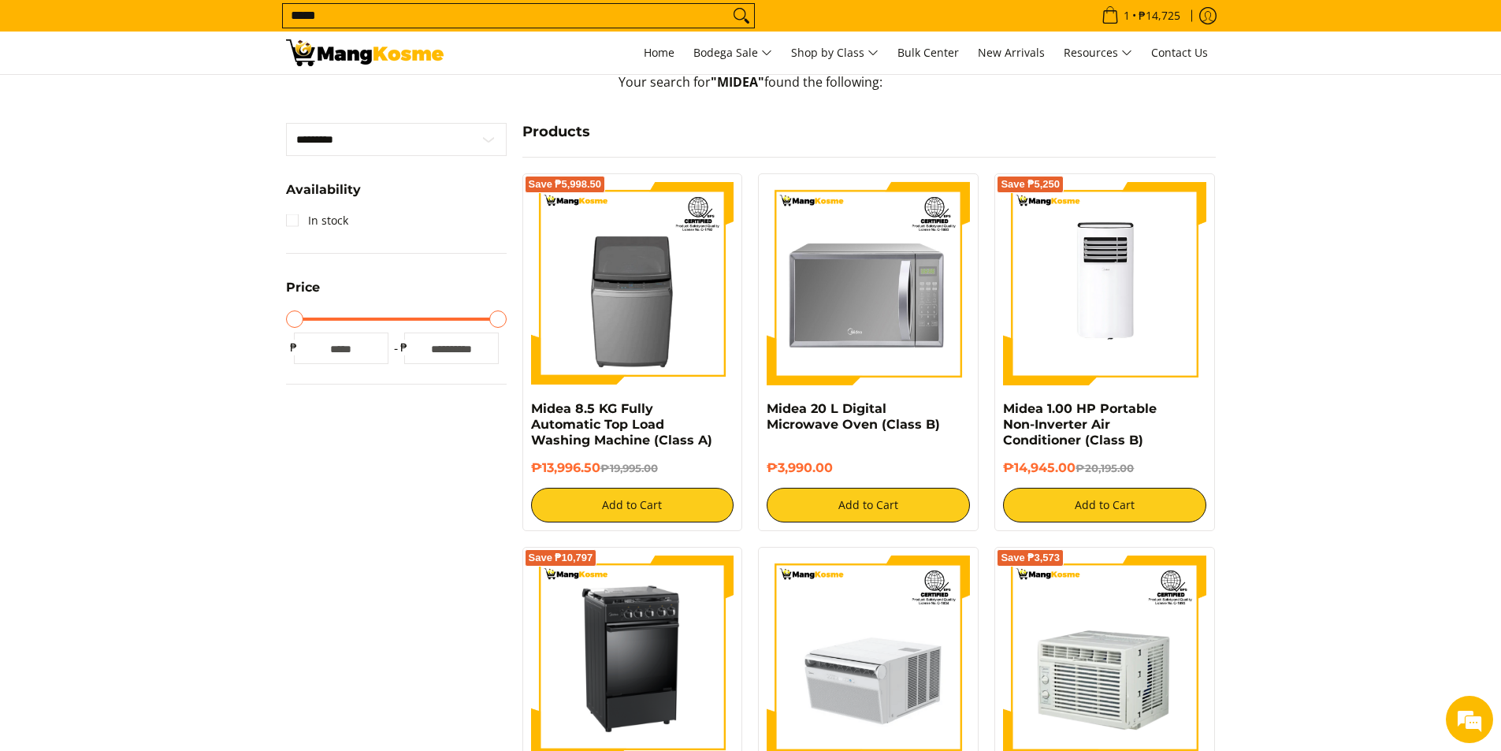
scroll to position [236, 0]
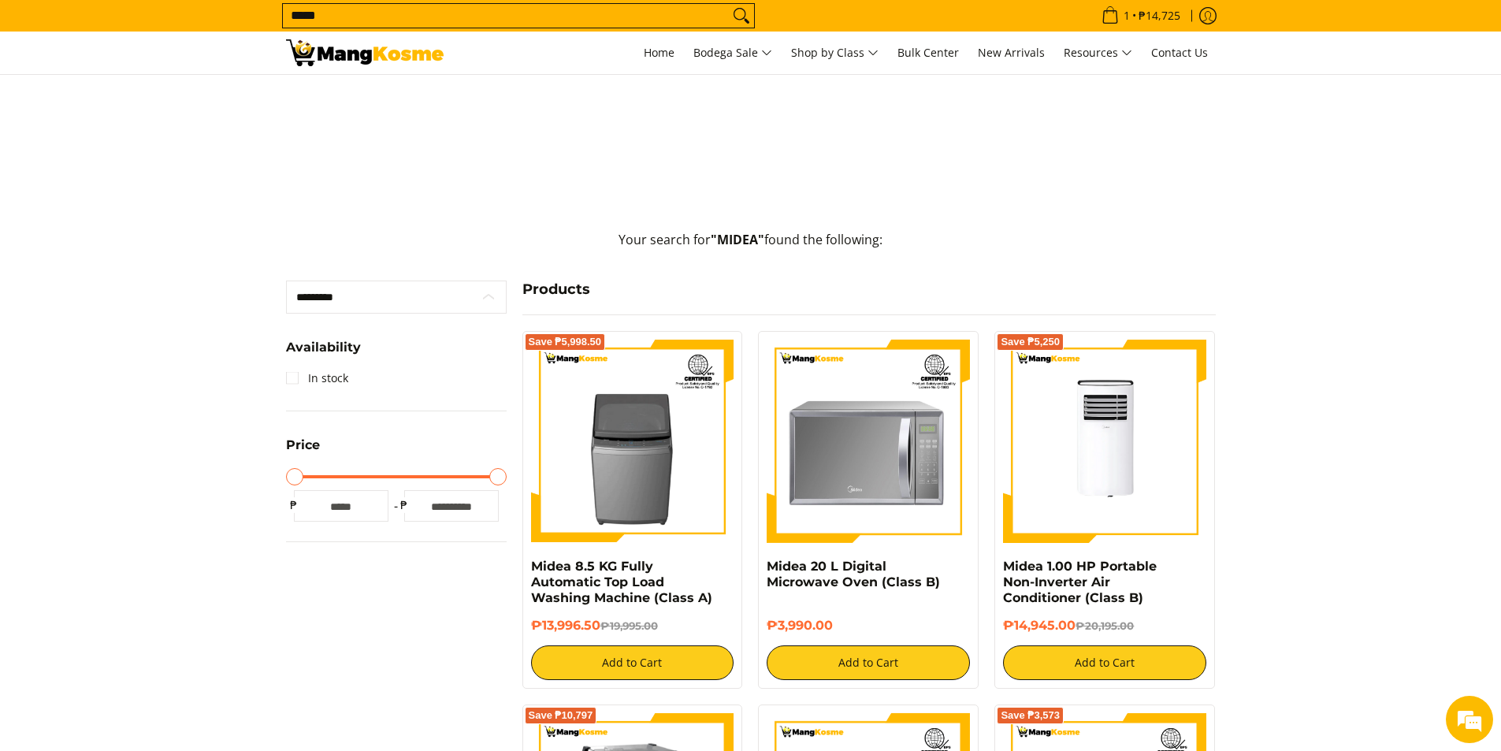
click at [474, 294] on select "********* ******** ********" at bounding box center [396, 296] width 221 height 33
click at [440, 391] on li "In stock" at bounding box center [396, 378] width 221 height 25
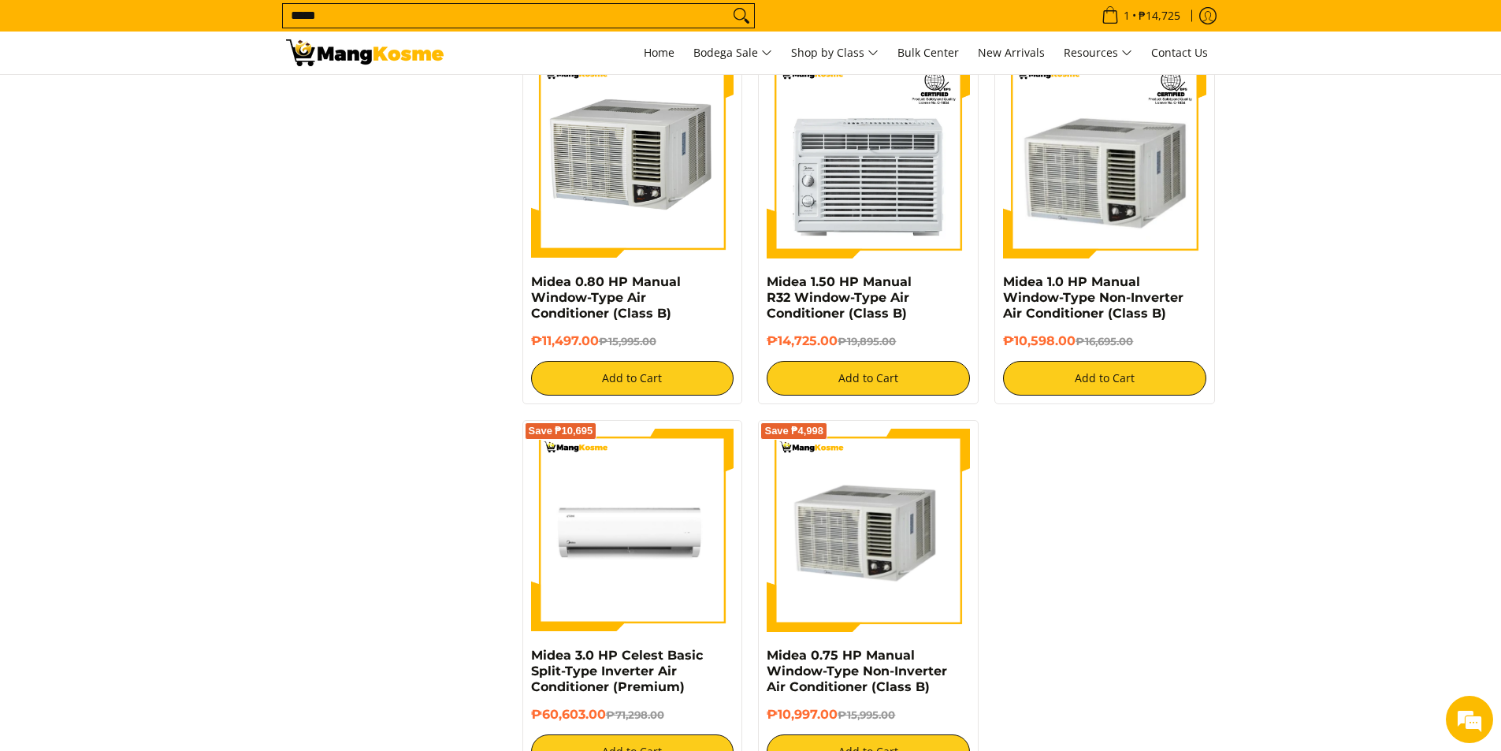
scroll to position [1182, 0]
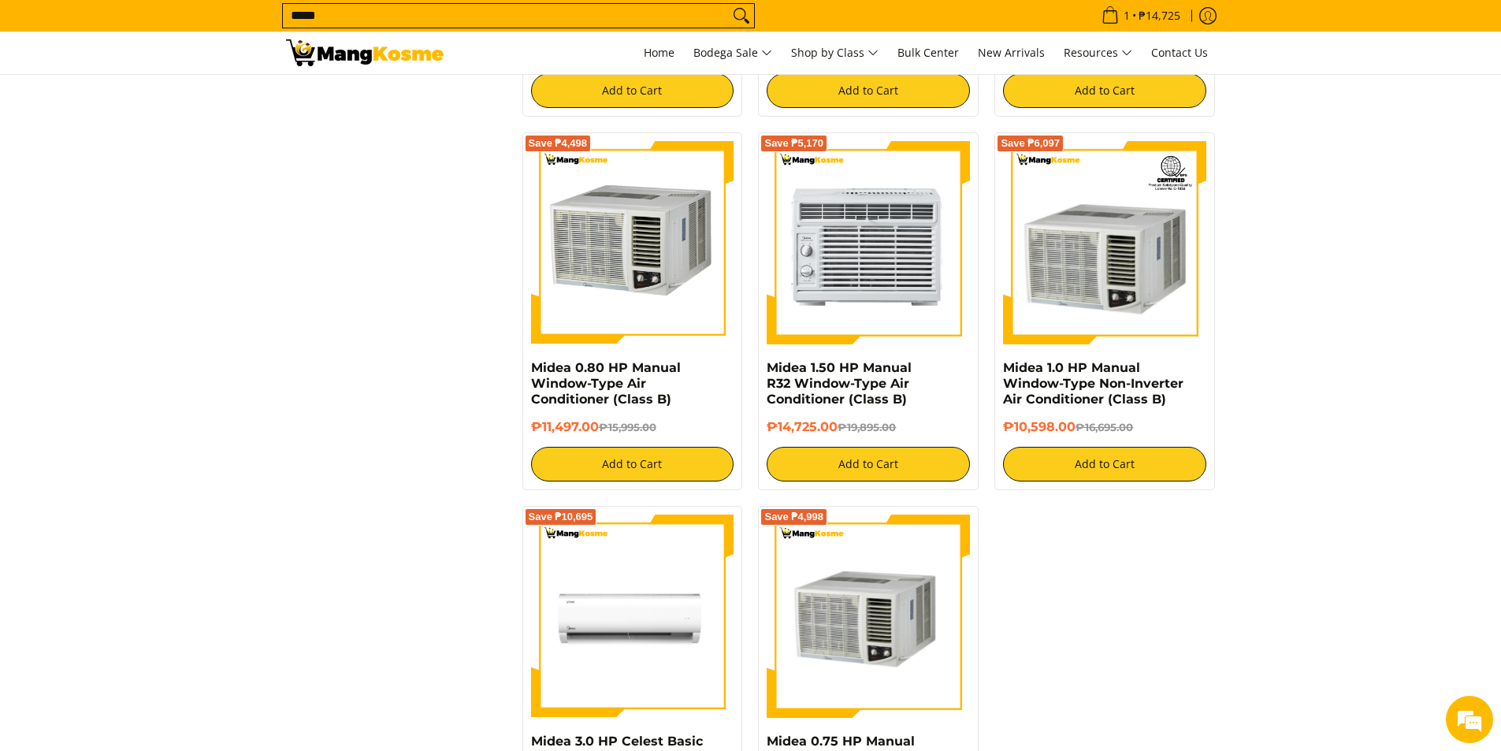
click at [834, 332] on img at bounding box center [868, 242] width 203 height 203
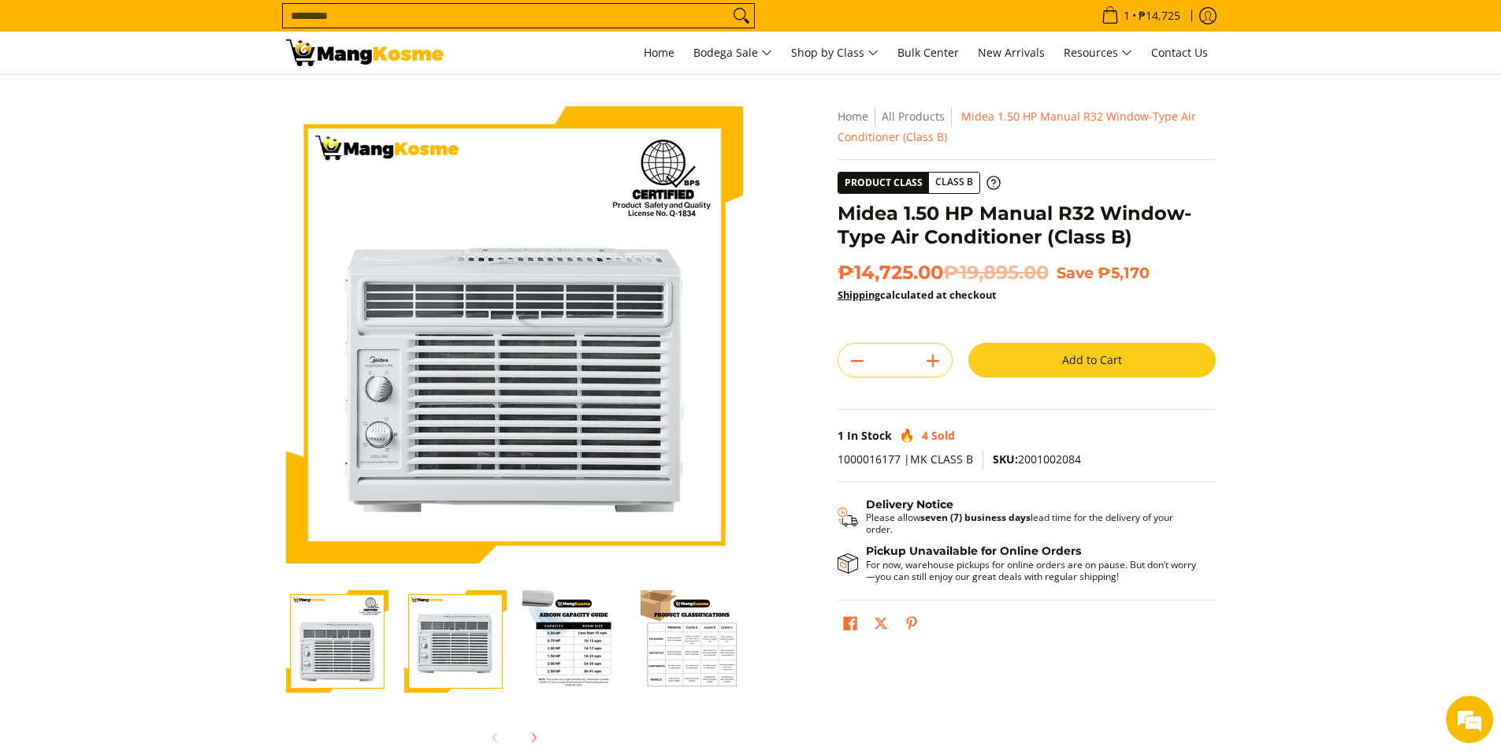
click at [438, 649] on img "Midea 1.50 HP Manual R32 Window-Type Air Conditioner (Class B)-2" at bounding box center [455, 641] width 102 height 102
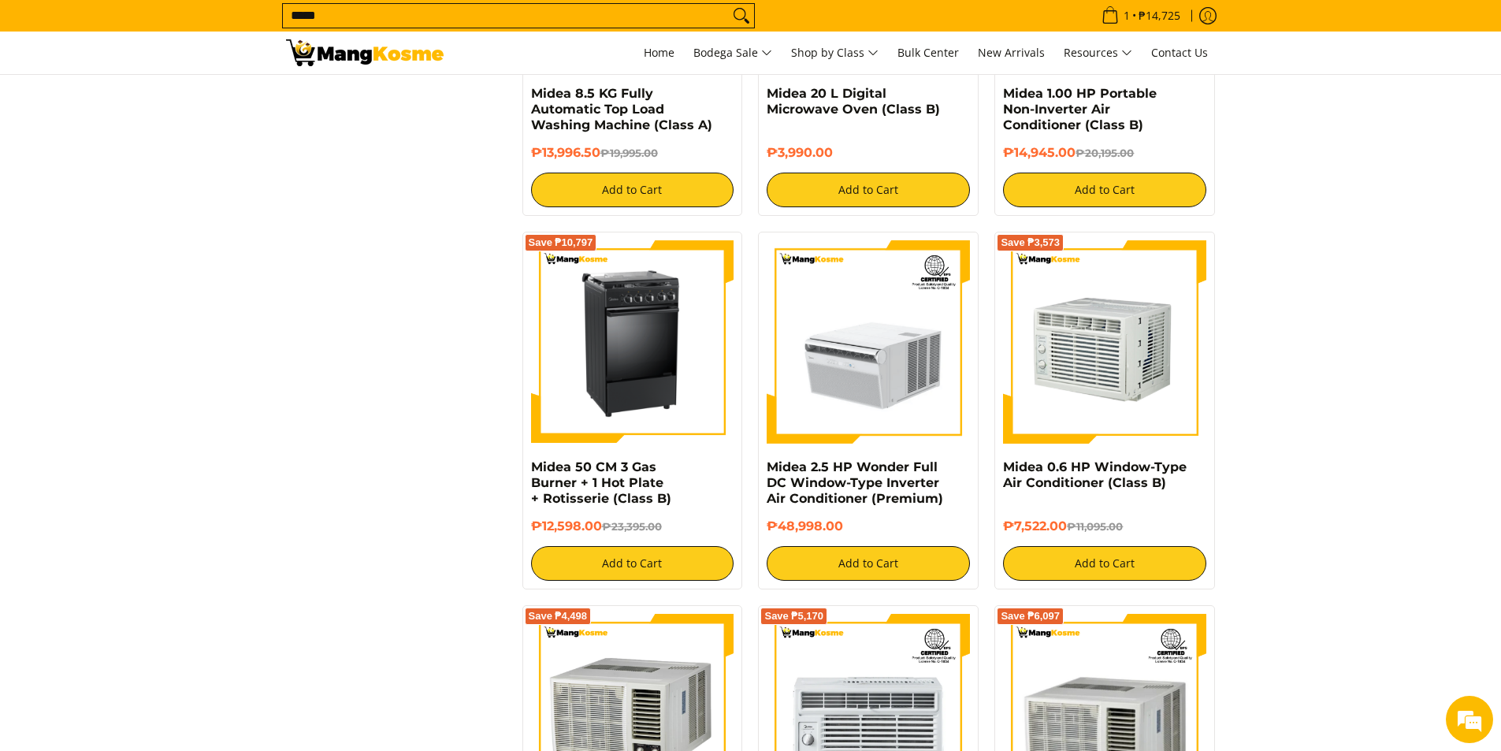
click at [1072, 400] on img at bounding box center [1104, 341] width 203 height 203
